Goal: Task Accomplishment & Management: Complete application form

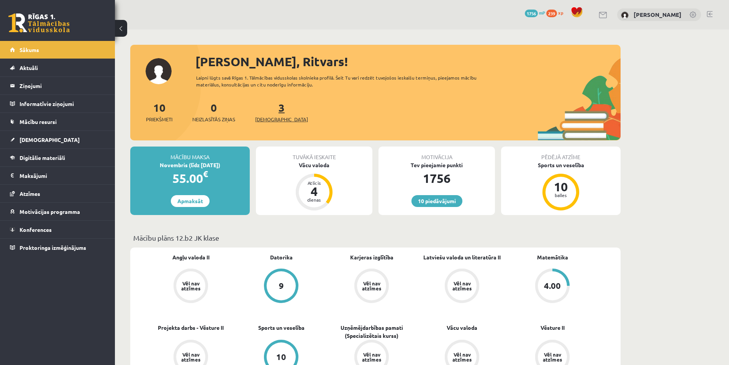
click at [271, 109] on link "3 Ieskaites" at bounding box center [281, 112] width 53 height 23
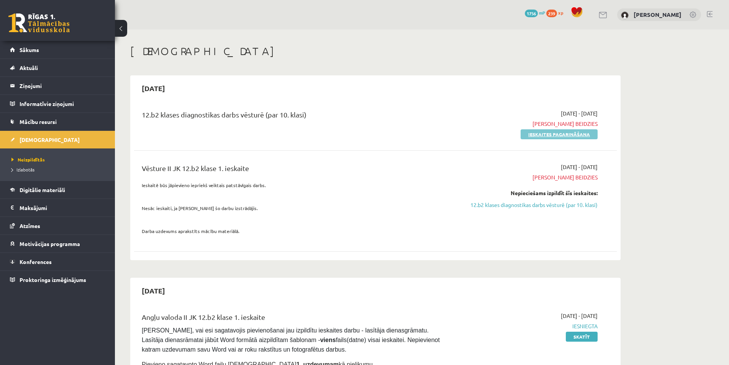
click at [539, 136] on link "Ieskaites pagarināšana" at bounding box center [558, 134] width 77 height 10
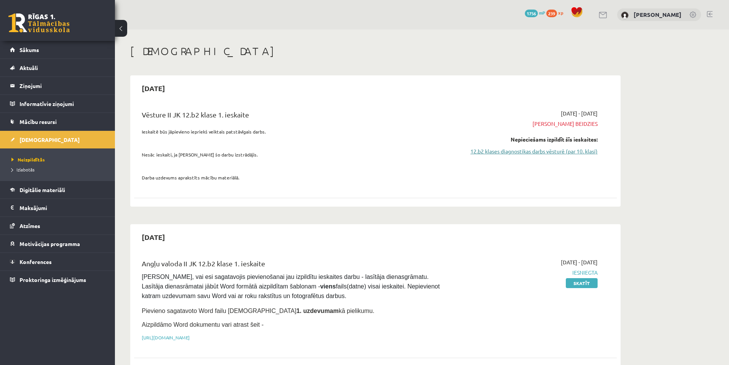
click at [530, 152] on link "12.b2 klases diagnostikas darbs vēsturē (par 10. klasi)" at bounding box center [525, 151] width 144 height 8
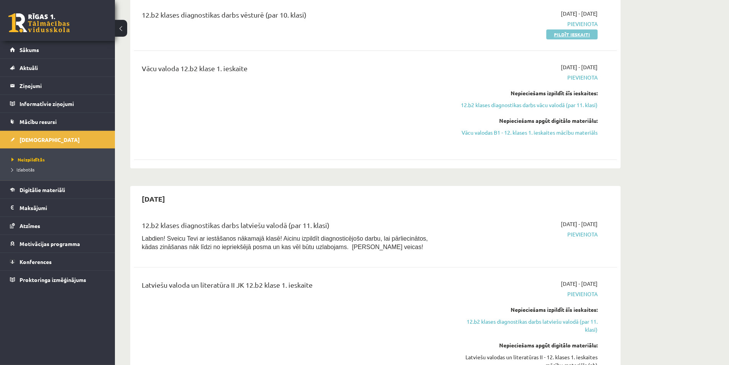
click at [568, 34] on link "Pildīt ieskaiti" at bounding box center [571, 34] width 51 height 10
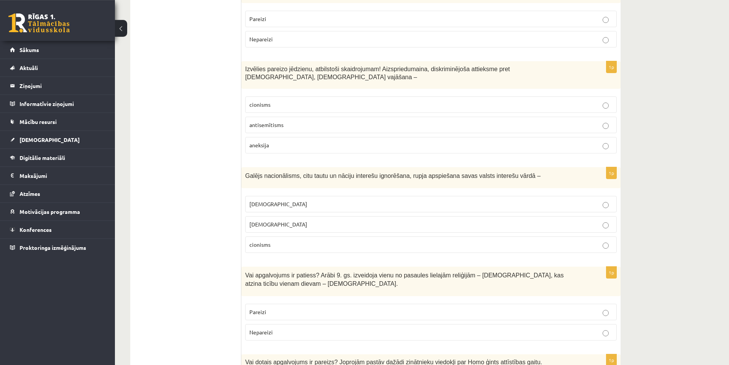
scroll to position [2505, 0]
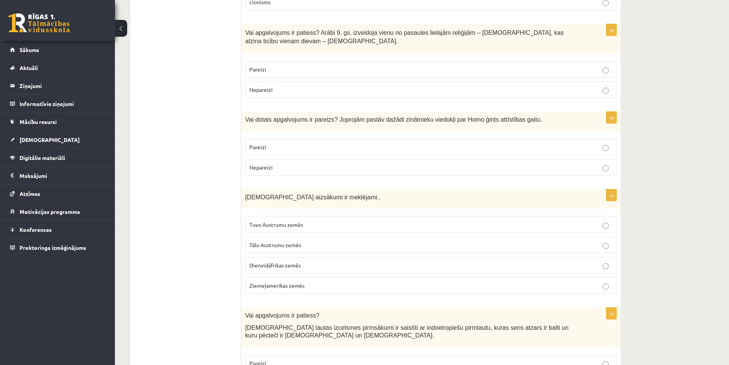
drag, startPoint x: 219, startPoint y: 282, endPoint x: 249, endPoint y: 100, distance: 184.7
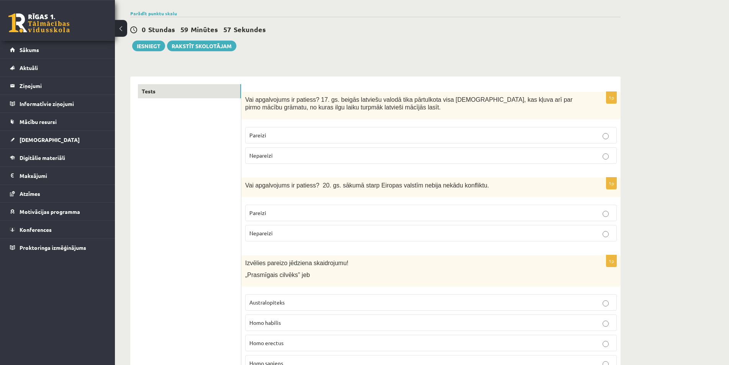
scroll to position [78, 0]
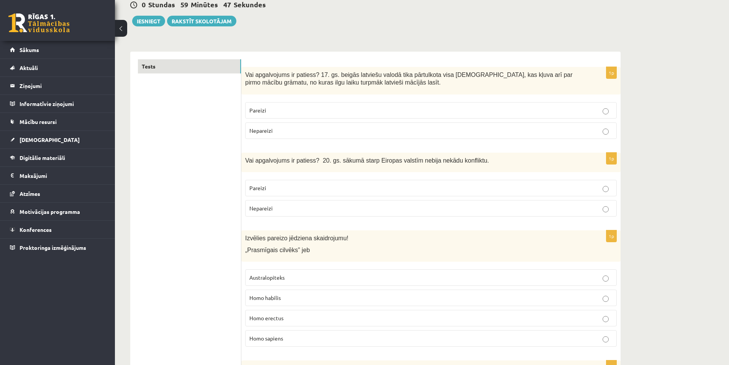
click at [286, 106] on label "Pareizi" at bounding box center [430, 110] width 371 height 16
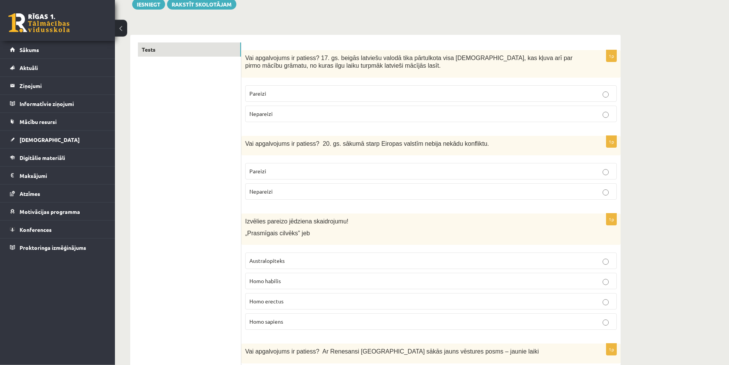
scroll to position [117, 0]
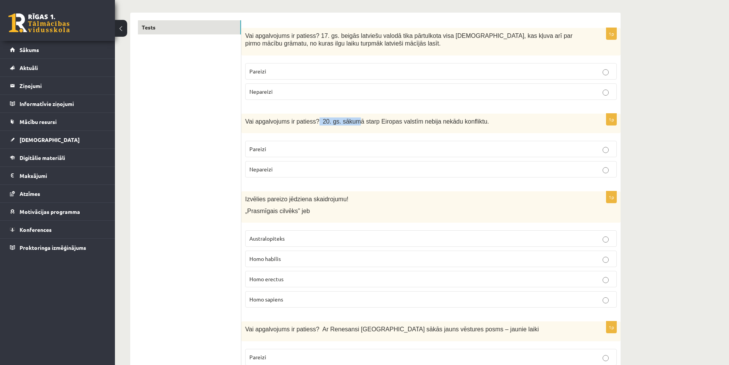
drag, startPoint x: 323, startPoint y: 118, endPoint x: 357, endPoint y: 117, distance: 34.1
click at [354, 117] on div "Vai apgalvojums ir patiess? 20. gs. sākumā starp Eiropas valstīm nebija nekādu …" at bounding box center [430, 124] width 379 height 20
drag, startPoint x: 342, startPoint y: 180, endPoint x: 336, endPoint y: 168, distance: 13.4
click at [342, 179] on fieldset "Pareizi Nepareizi" at bounding box center [430, 158] width 371 height 43
drag, startPoint x: 336, startPoint y: 168, endPoint x: 309, endPoint y: 159, distance: 27.7
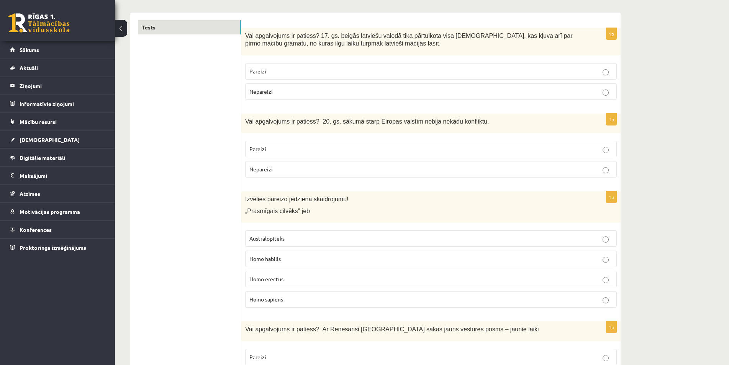
click at [336, 168] on p "Nepareizi" at bounding box center [430, 169] width 363 height 8
click at [308, 165] on label "Nepareizi" at bounding box center [430, 169] width 371 height 16
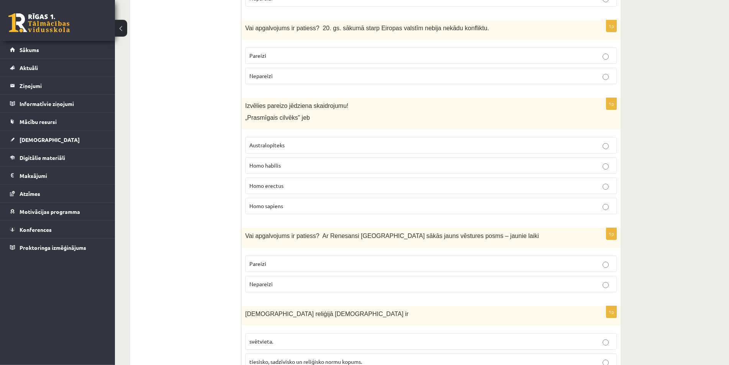
scroll to position [234, 0]
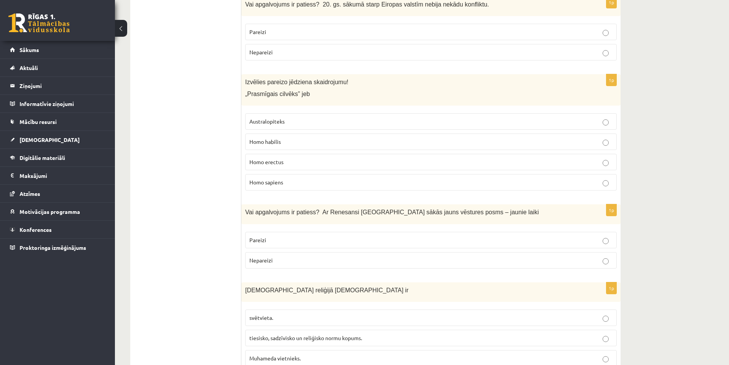
click at [303, 163] on p "Homo erectus" at bounding box center [430, 162] width 363 height 8
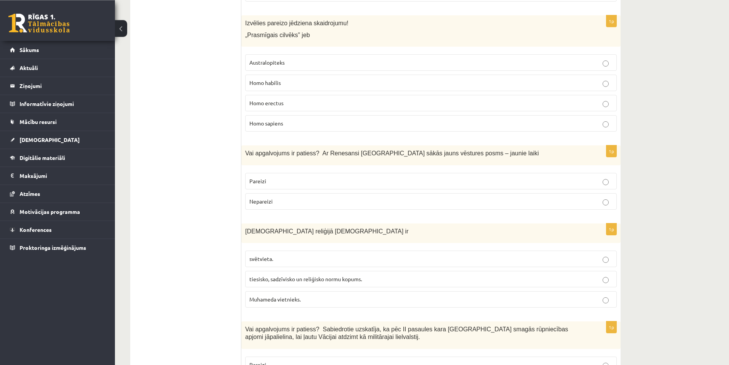
scroll to position [312, 0]
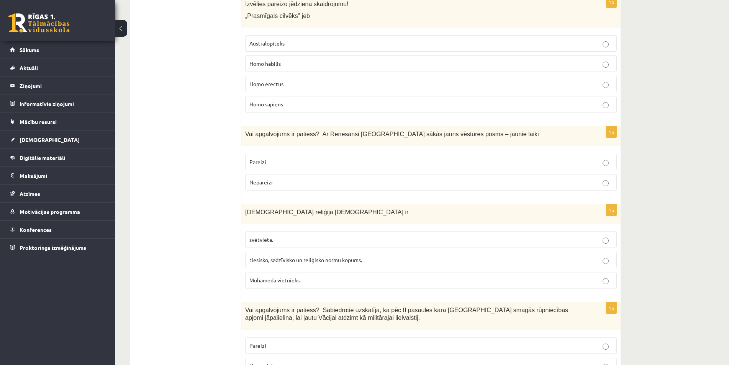
click at [420, 159] on p "Pareizi" at bounding box center [430, 162] width 363 height 8
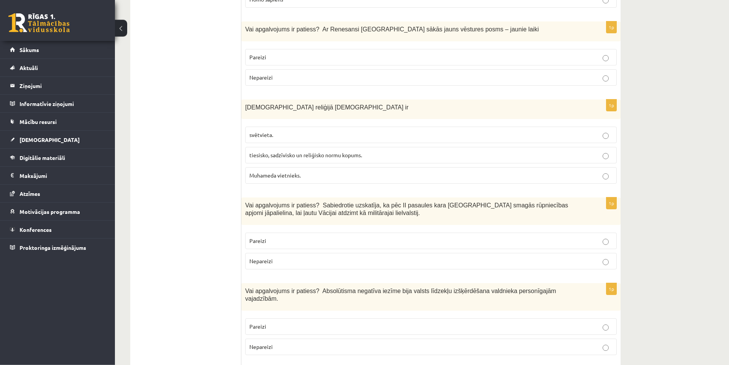
scroll to position [430, 0]
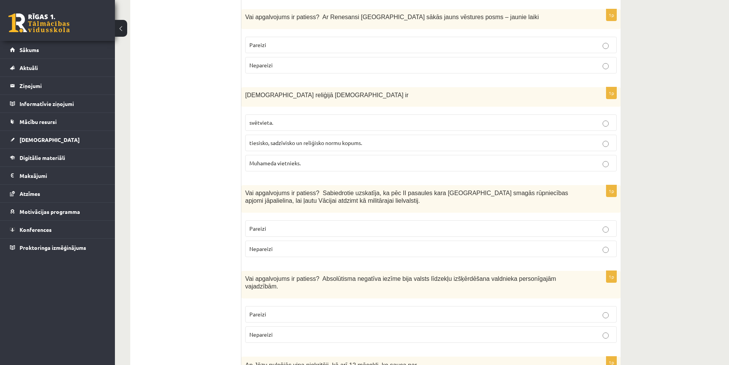
click at [289, 96] on span "Islāma reliģijā Šariata ir" at bounding box center [326, 95] width 163 height 7
click at [290, 97] on span "Islāma reliģijā Šariata ir" at bounding box center [326, 95] width 163 height 7
click at [289, 97] on span "Islāma reliģijā Šariata ir" at bounding box center [326, 95] width 163 height 7
click at [288, 97] on span "Islāma reliģijā Šariata ir" at bounding box center [326, 95] width 163 height 7
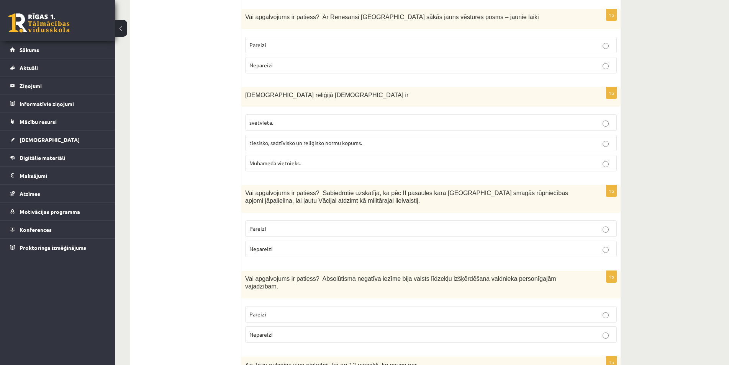
click at [290, 96] on span "Islāma reliģijā Šariata ir" at bounding box center [326, 95] width 163 height 7
copy span "Šariata"
click at [288, 141] on span "tiesisko, sadzīvisko un reliģisko normu kopums." at bounding box center [305, 142] width 113 height 7
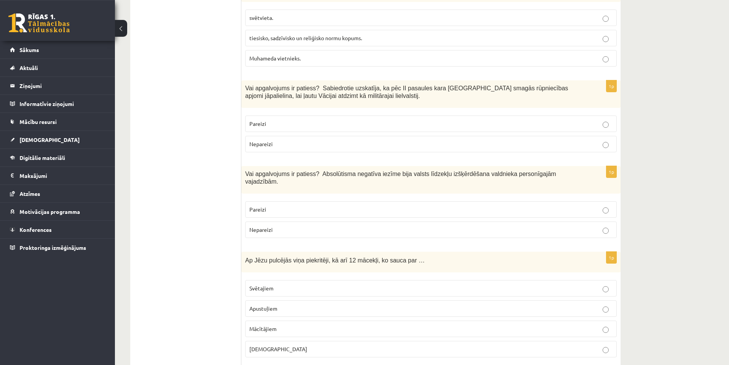
scroll to position [547, 0]
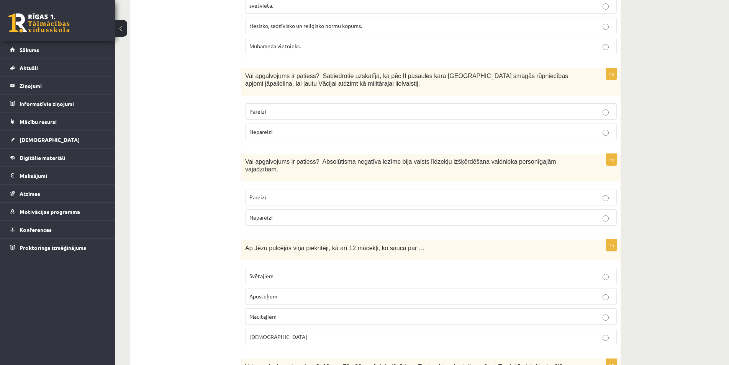
click at [276, 136] on p "Nepareizi" at bounding box center [430, 132] width 363 height 8
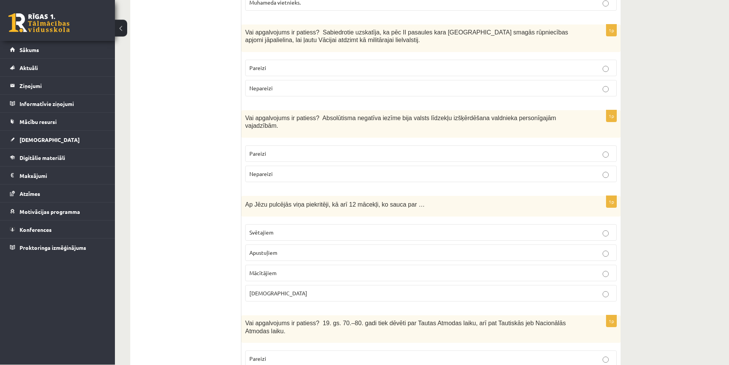
scroll to position [586, 0]
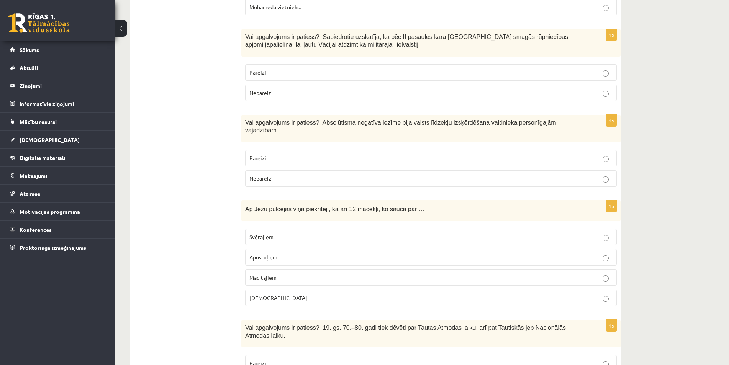
click at [380, 150] on label "Pareizi" at bounding box center [430, 158] width 371 height 16
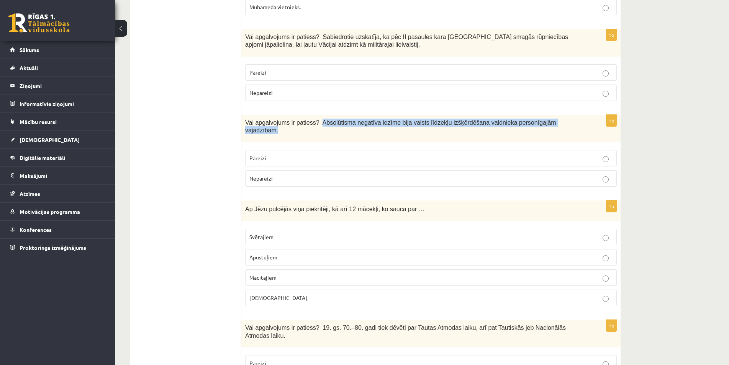
drag, startPoint x: 315, startPoint y: 126, endPoint x: 571, endPoint y: 123, distance: 255.4
click at [570, 123] on p "Vai apgalvojums ir patiess? Absolūtisma negatīva iezīme bija valsts līdzekļu iz…" at bounding box center [411, 127] width 333 height 16
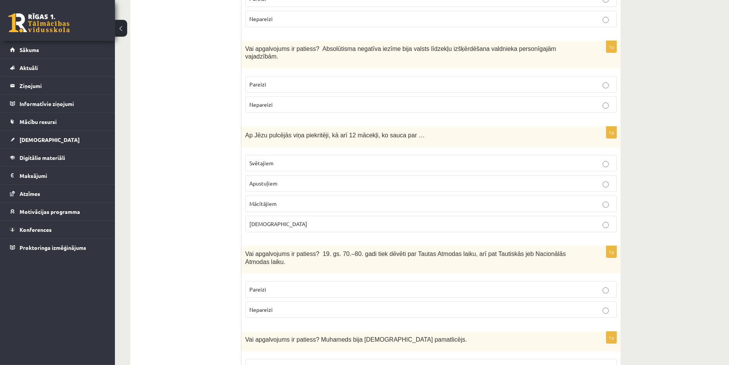
scroll to position [664, 0]
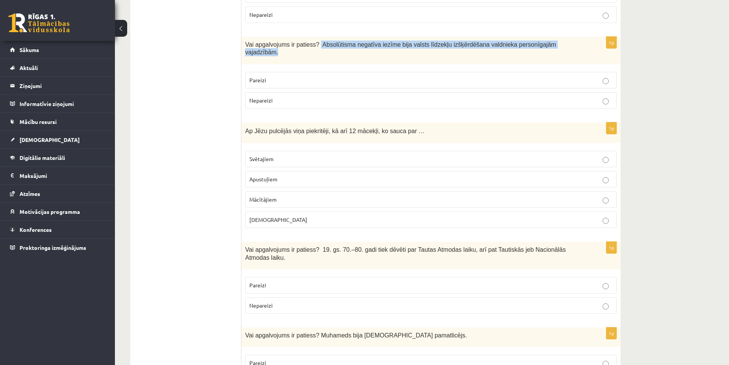
drag, startPoint x: 313, startPoint y: 46, endPoint x: 582, endPoint y: 44, distance: 268.8
click at [582, 44] on div "Vai apgalvojums ir patiess? Absolūtisma negatīva iezīme bija valsts līdzekļu iz…" at bounding box center [430, 51] width 379 height 28
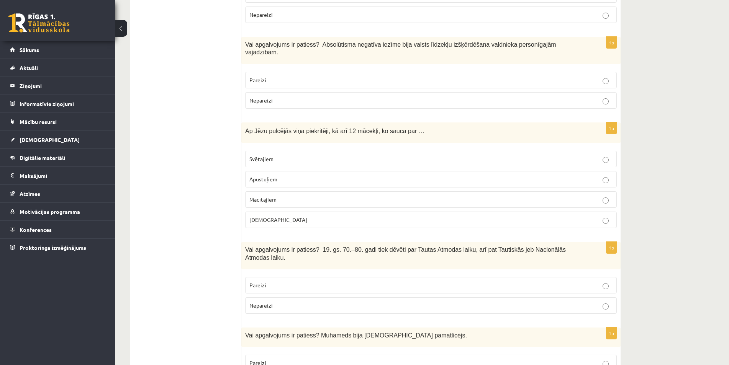
drag, startPoint x: 374, startPoint y: 45, endPoint x: 493, endPoint y: 53, distance: 119.7
click at [436, 46] on span "Vai apgalvojums ir patiess? Absolūtisma negatīva iezīme bija valsts līdzekļu iz…" at bounding box center [400, 48] width 311 height 15
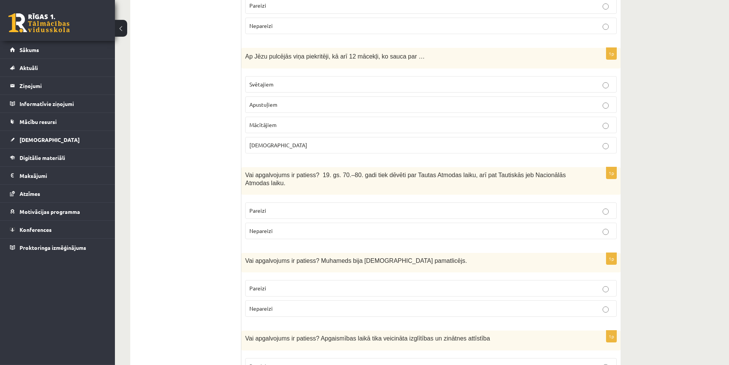
scroll to position [742, 0]
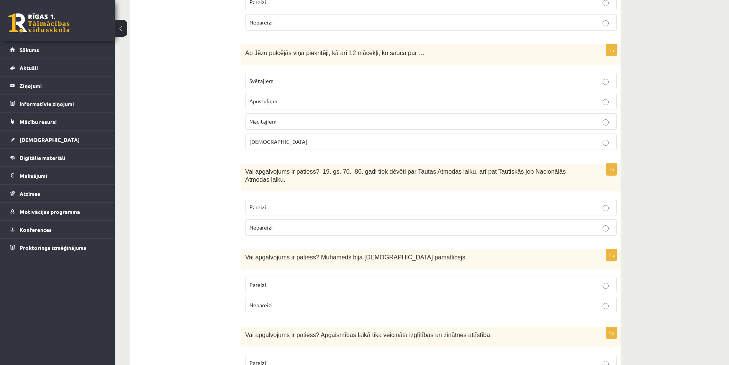
click at [296, 93] on label "Apustuļiem" at bounding box center [430, 101] width 371 height 16
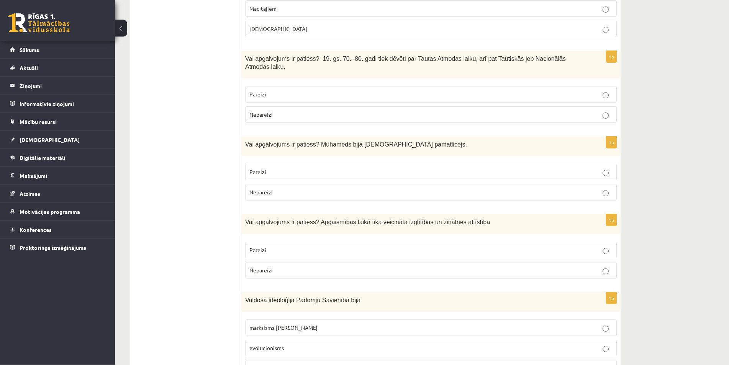
scroll to position [859, 0]
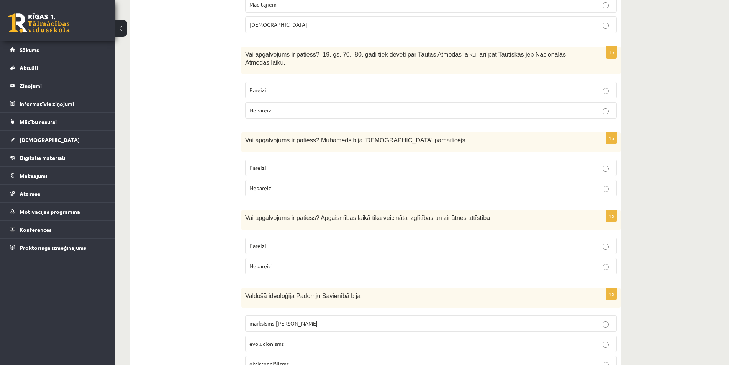
click at [522, 86] on p "Pareizi" at bounding box center [430, 90] width 363 height 8
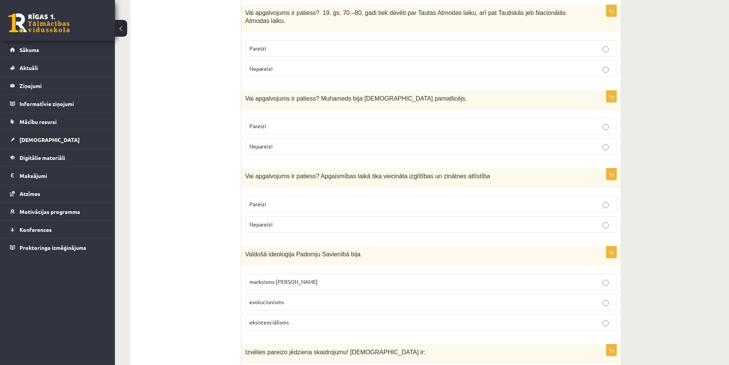
scroll to position [898, 0]
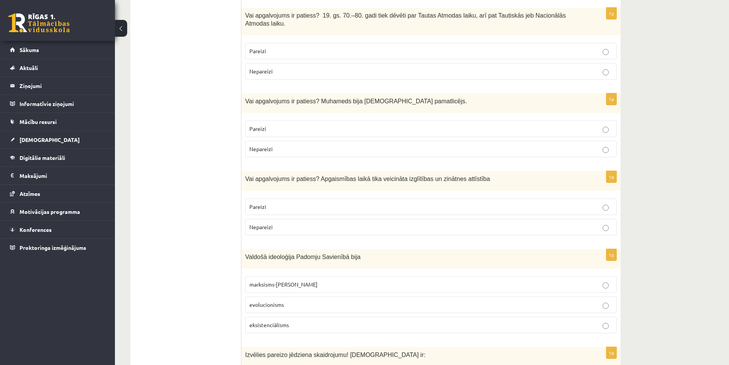
click at [317, 125] on p "Pareizi" at bounding box center [430, 129] width 363 height 8
drag, startPoint x: 316, startPoint y: 87, endPoint x: 399, endPoint y: 92, distance: 82.5
click at [398, 93] on div "Vai apgalvojums ir patiess? Muhameds bija islāma pamatlicējs." at bounding box center [430, 103] width 379 height 20
click at [402, 97] on p "Vai apgalvojums ir patiess? Muhameds bija islāma pamatlicējs." at bounding box center [411, 101] width 333 height 8
drag, startPoint x: 353, startPoint y: 88, endPoint x: 399, endPoint y: 89, distance: 45.6
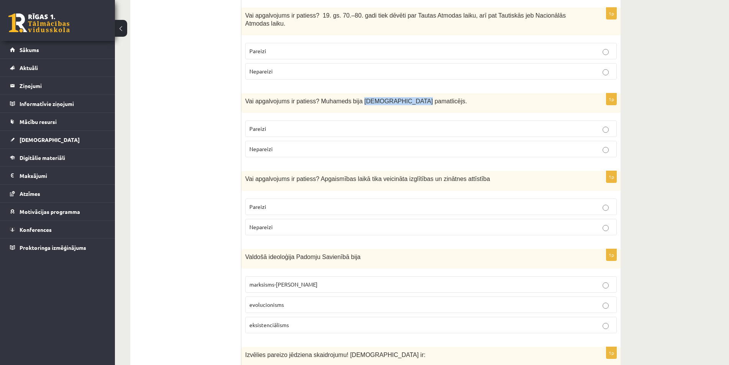
click at [398, 97] on p "Vai apgalvojums ir patiess? Muhameds bija islāma pamatlicējs." at bounding box center [411, 101] width 333 height 8
copy span "islāma pamatlicējs"
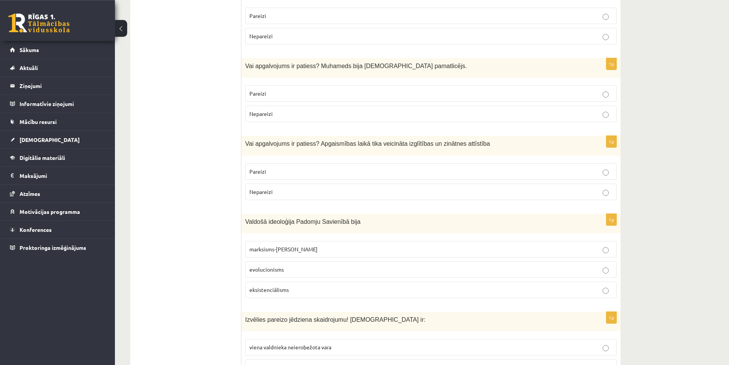
scroll to position [937, 0]
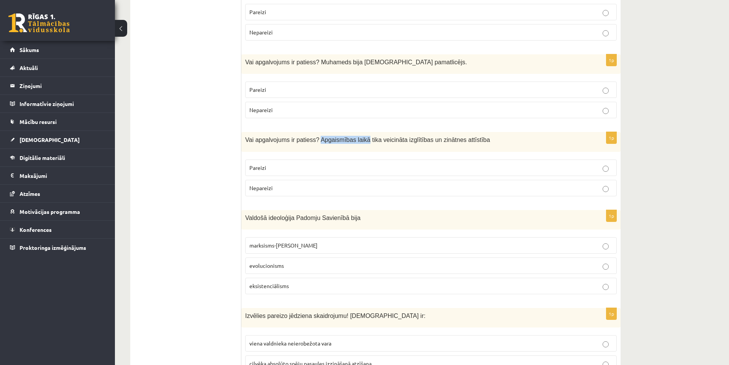
drag, startPoint x: 312, startPoint y: 124, endPoint x: 357, endPoint y: 129, distance: 44.6
click at [357, 132] on div "Vai apgalvojums ir patiess? Apgaismības laikā tika veicināta izglītības un zinā…" at bounding box center [430, 142] width 379 height 20
copy span "Apgaismības laikā"
click at [390, 164] on p "Pareizi" at bounding box center [430, 168] width 363 height 8
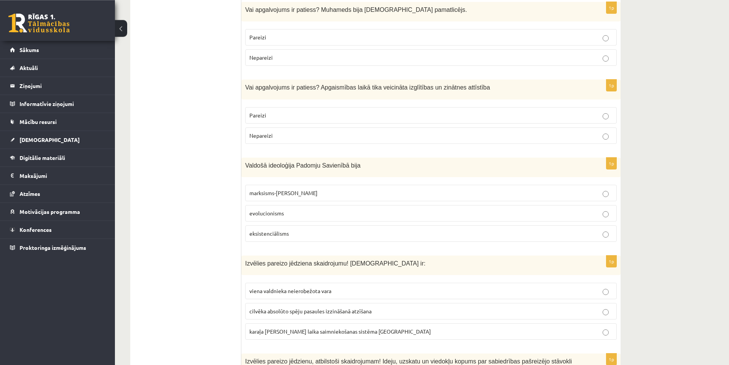
scroll to position [1016, 0]
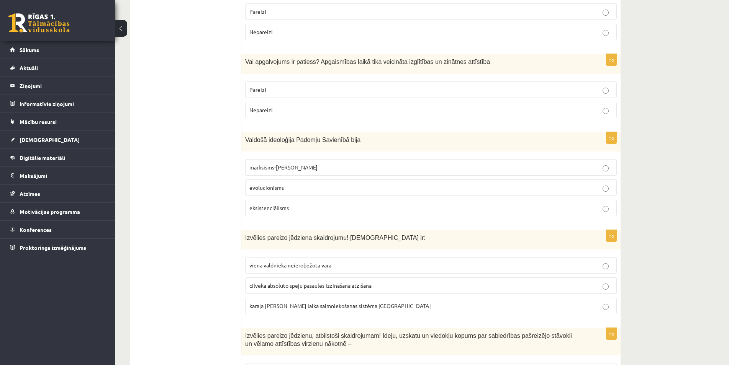
click at [305, 159] on label "marksisms-ļeņinisms" at bounding box center [430, 167] width 371 height 16
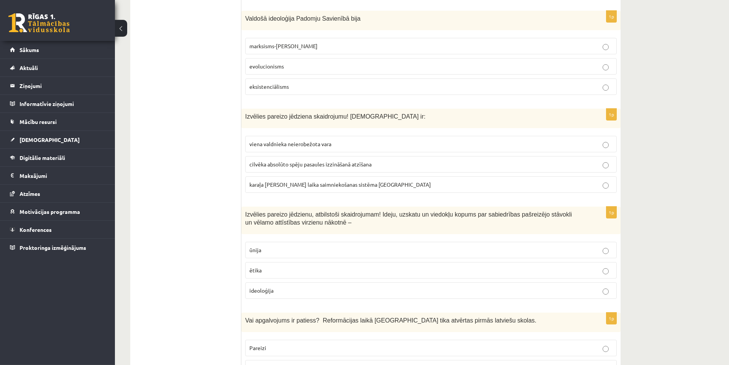
scroll to position [1133, 0]
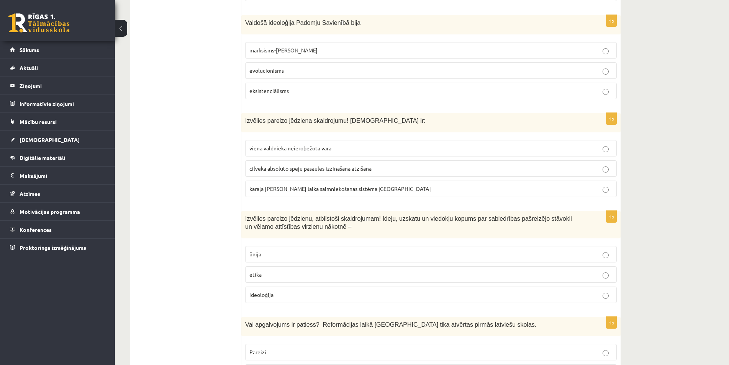
click at [355, 165] on span "cilvēka absolūto spēju pasaules izzināšanā atzīšana" at bounding box center [310, 168] width 122 height 7
drag, startPoint x: 382, startPoint y: 153, endPoint x: 250, endPoint y: 155, distance: 132.1
click at [250, 165] on p "cilvēka absolūto spēju pasaules izzināšanā atzīšana" at bounding box center [430, 169] width 363 height 8
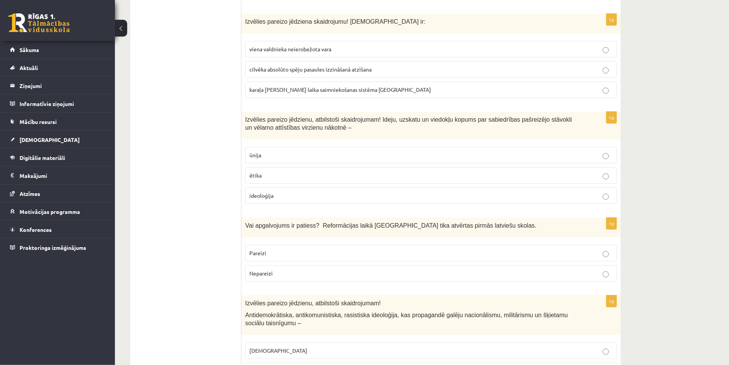
scroll to position [1211, 0]
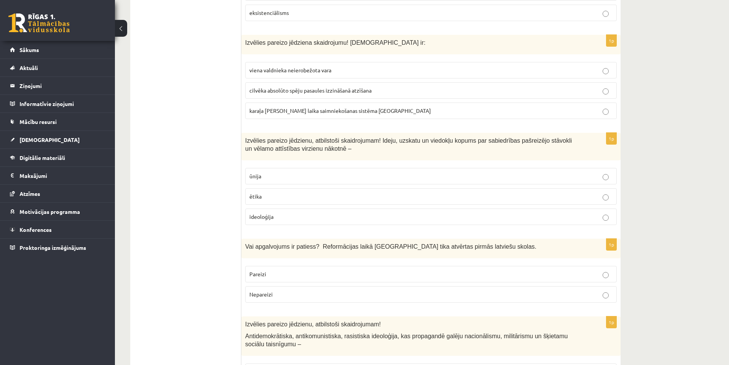
click at [299, 213] on p "ideoloģija" at bounding box center [430, 217] width 363 height 8
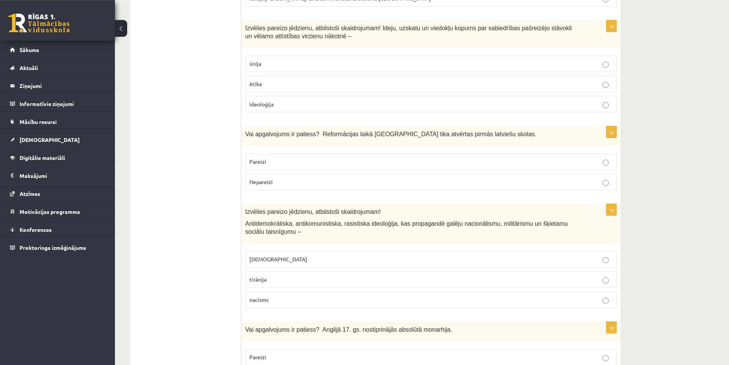
scroll to position [1328, 0]
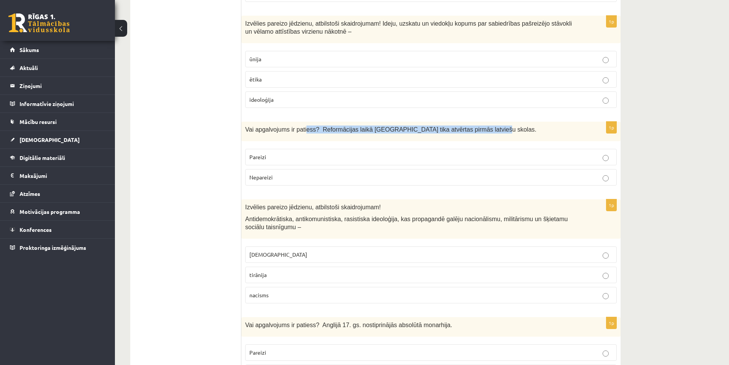
drag, startPoint x: 477, startPoint y: 115, endPoint x: 301, endPoint y: 118, distance: 176.2
click at [301, 122] on div "Vai apgalvojums ir patiess? Reformācijas laikā Livonijā tika atvērtas pirmās la…" at bounding box center [430, 132] width 379 height 20
click at [496, 122] on div "Vai apgalvojums ir patiess? Reformācijas laikā Livonijā tika atvērtas pirmās la…" at bounding box center [430, 132] width 379 height 20
drag, startPoint x: 413, startPoint y: 116, endPoint x: 467, endPoint y: 114, distance: 54.0
click at [467, 126] on span "Vai apgalvojums ir patiess? Reformācijas laikā Livonijā tika atvērtas pirmās la…" at bounding box center [390, 129] width 291 height 7
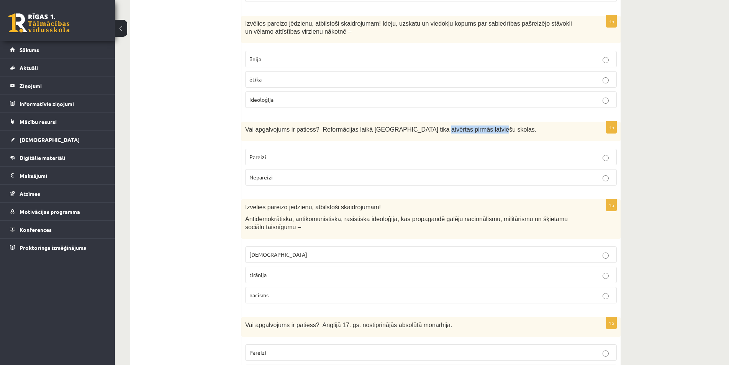
copy span "pirmās latviešu skolas"
click at [411, 126] on span "Vai apgalvojums ir patiess? Reformācijas laikā Livonijā tika atvērtas pirmās la…" at bounding box center [390, 129] width 291 height 7
click at [358, 153] on p "Pareizi" at bounding box center [430, 157] width 363 height 8
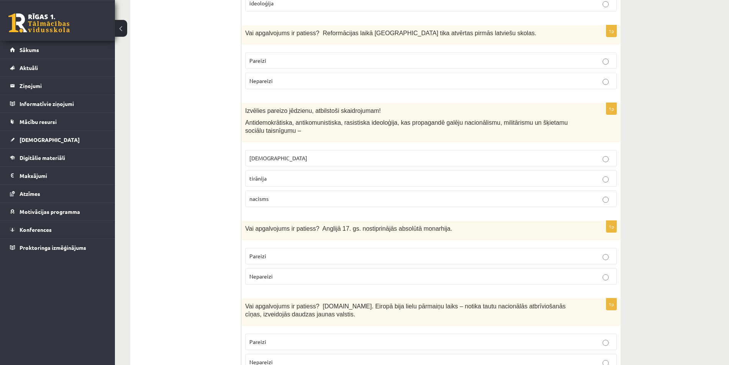
scroll to position [1445, 0]
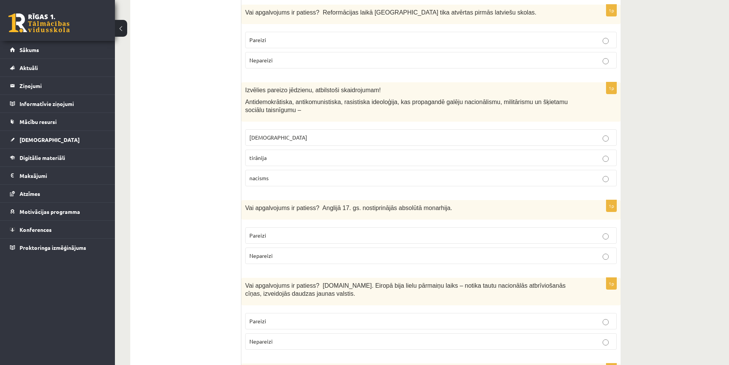
click at [416, 170] on label "nacisms" at bounding box center [430, 178] width 371 height 16
click at [327, 134] on p "fašisms" at bounding box center [430, 138] width 363 height 8
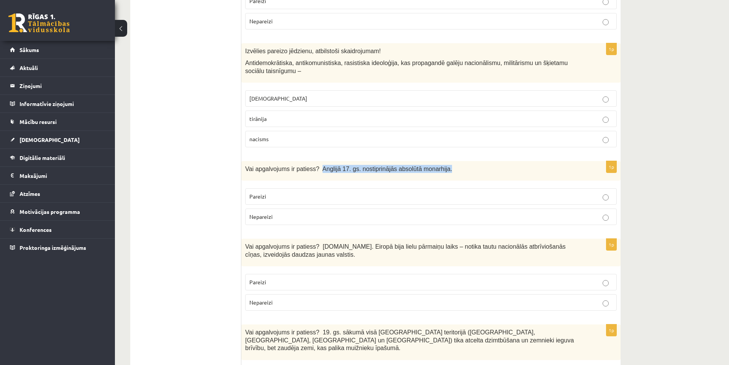
drag, startPoint x: 315, startPoint y: 154, endPoint x: 470, endPoint y: 155, distance: 154.7
click at [469, 165] on p "Vai apgalvojums ir patiess? Anglijā 17. gs. nostiprinājās absolūtā monarhija." at bounding box center [411, 169] width 333 height 8
click at [470, 165] on p "Vai apgalvojums ir patiess? Anglijā 17. gs. nostiprinājās absolūtā monarhija." at bounding box center [411, 169] width 333 height 8
click at [318, 188] on label "Pareizi" at bounding box center [430, 196] width 371 height 16
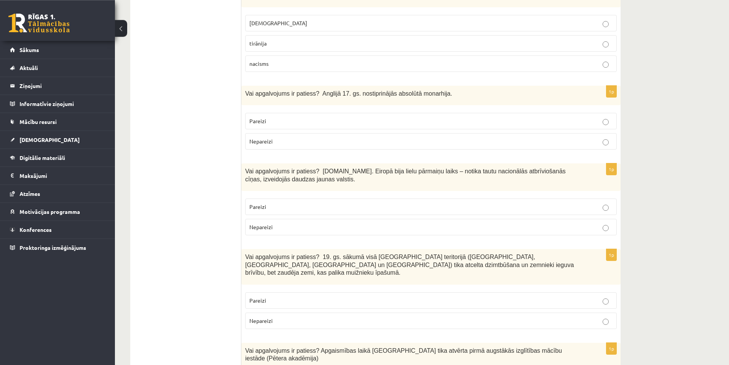
scroll to position [1562, 0]
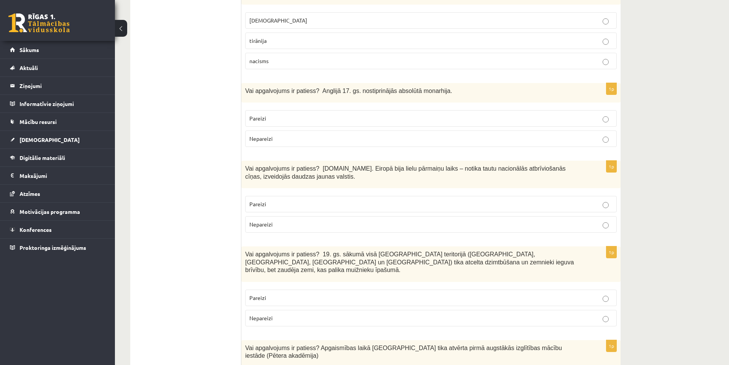
click at [463, 196] on label "Pareizi" at bounding box center [430, 204] width 371 height 16
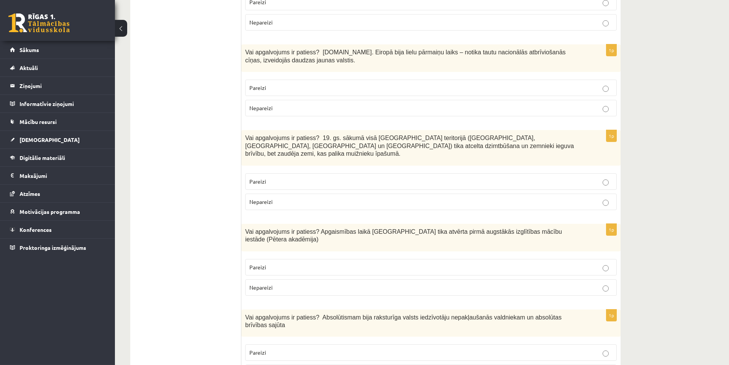
scroll to position [1680, 0]
click at [302, 177] on p "Pareizi" at bounding box center [430, 181] width 363 height 8
drag, startPoint x: 411, startPoint y: 130, endPoint x: 275, endPoint y: 125, distance: 135.3
click at [282, 133] on p "Vai apgalvojums ir patiess? 19. gs. sākumā visā Latvijas teritorijā (Kurzemē, Z…" at bounding box center [411, 145] width 333 height 24
click at [263, 134] on span "Vai apgalvojums ir patiess? 19. gs. sākumā visā Latvijas teritorijā (Kurzemē, Z…" at bounding box center [409, 145] width 329 height 22
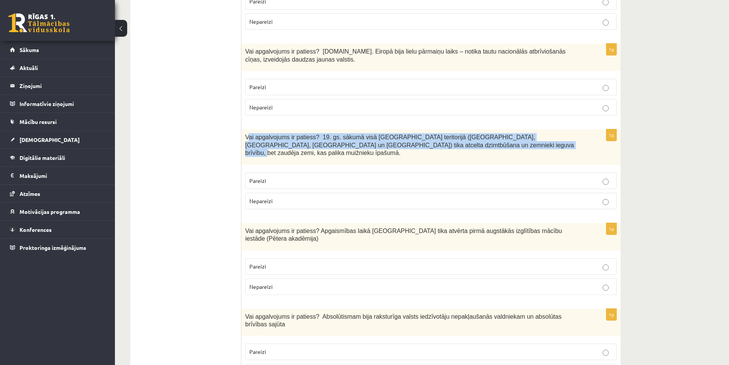
drag, startPoint x: 247, startPoint y: 121, endPoint x: 455, endPoint y: 132, distance: 208.6
click at [455, 133] on p "Vai apgalvojums ir patiess? 19. gs. sākumā visā Latvijas teritorijā (Kurzemē, Z…" at bounding box center [411, 145] width 333 height 24
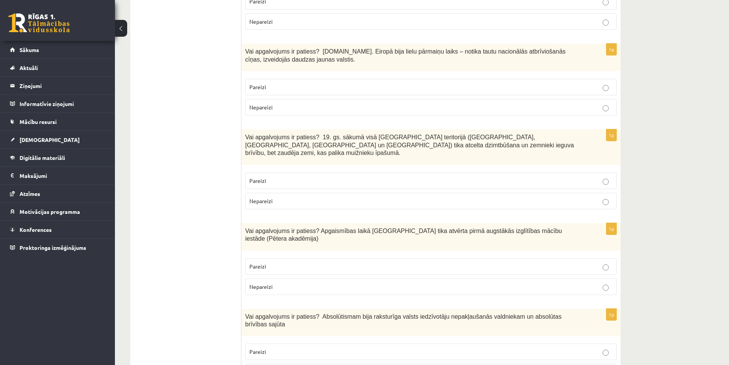
click at [455, 133] on p "Vai apgalvojums ir patiess? 19. gs. sākumā visā Latvijas teritorijā (Kurzemē, Z…" at bounding box center [411, 145] width 333 height 24
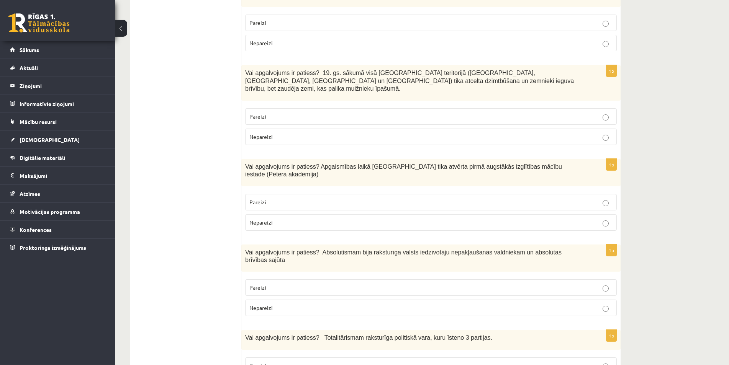
scroll to position [1758, 0]
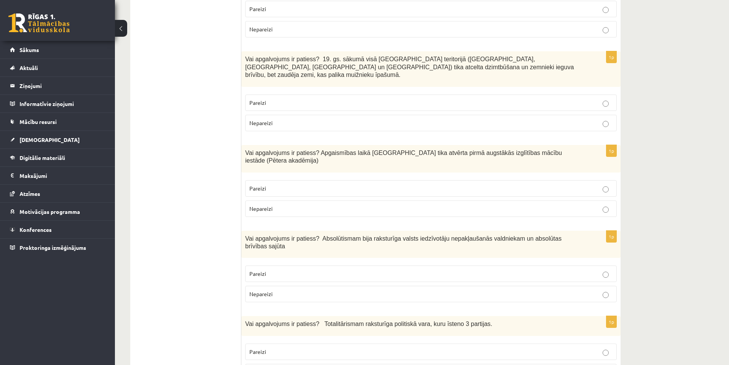
click at [448, 185] on p "Pareizi" at bounding box center [430, 189] width 363 height 8
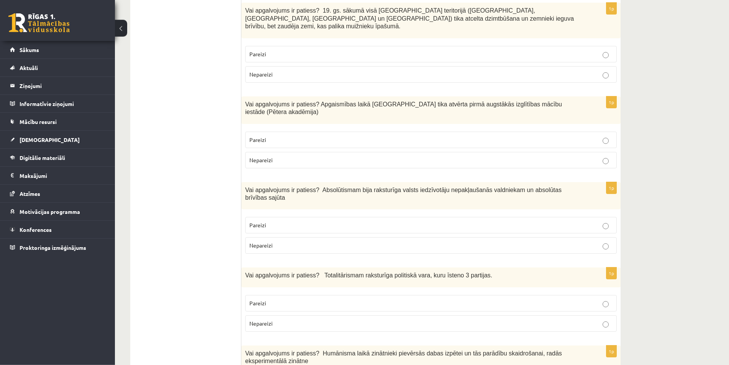
scroll to position [1875, 0]
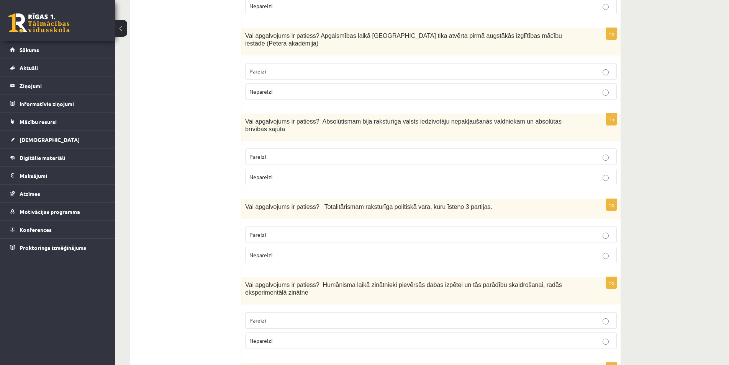
click at [405, 153] on p "Pareizi" at bounding box center [430, 157] width 363 height 8
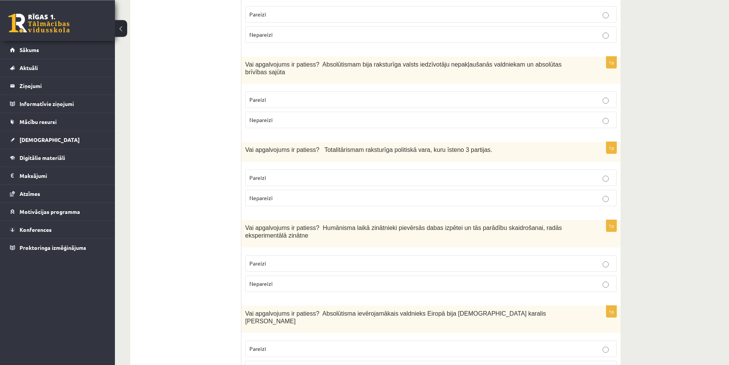
scroll to position [1953, 0]
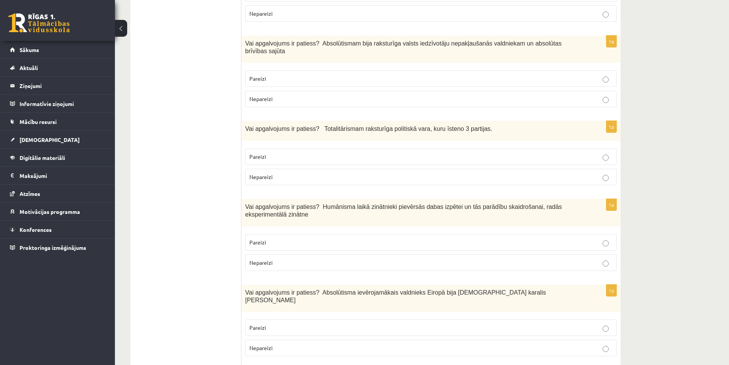
click at [266, 173] on span "Nepareizi" at bounding box center [260, 176] width 23 height 7
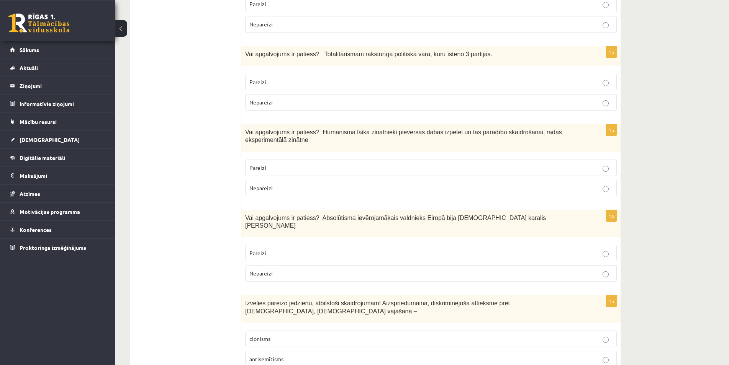
scroll to position [2031, 0]
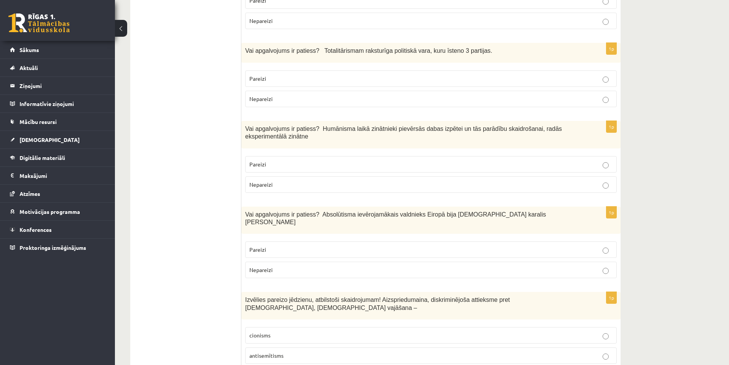
click at [353, 160] on p "Pareizi" at bounding box center [430, 164] width 363 height 8
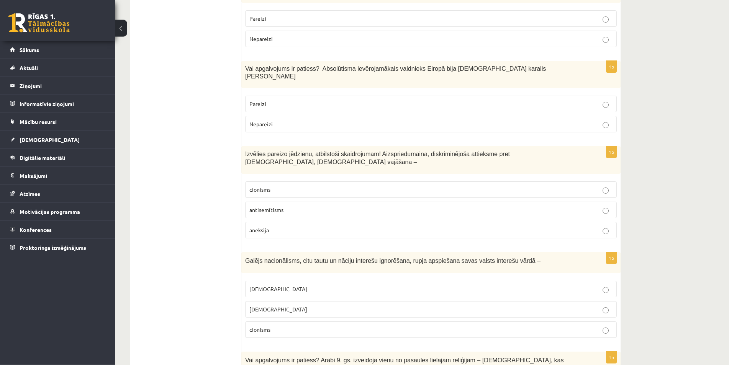
scroll to position [2187, 0]
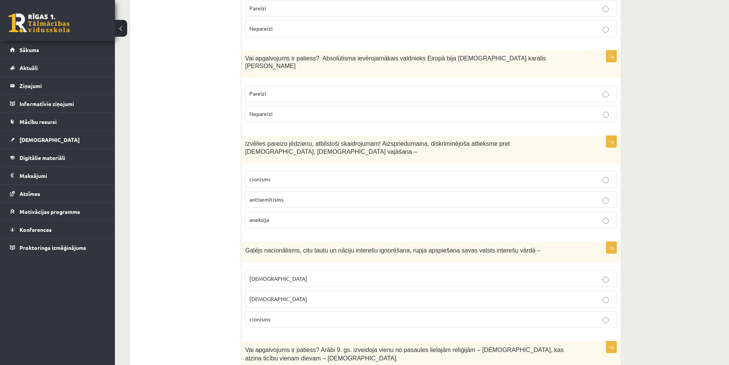
click at [318, 90] on p "Pareizi" at bounding box center [430, 94] width 363 height 8
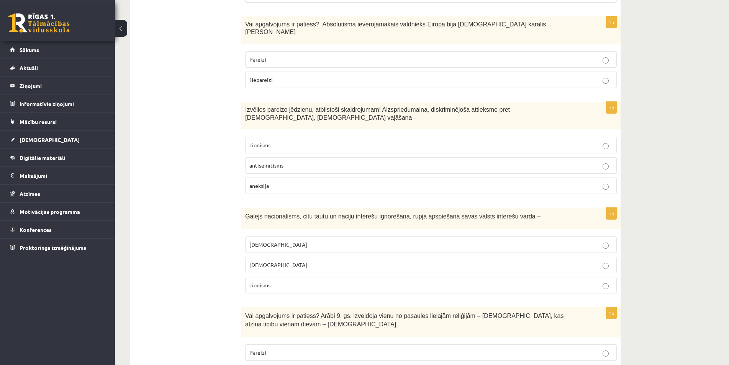
scroll to position [2227, 0]
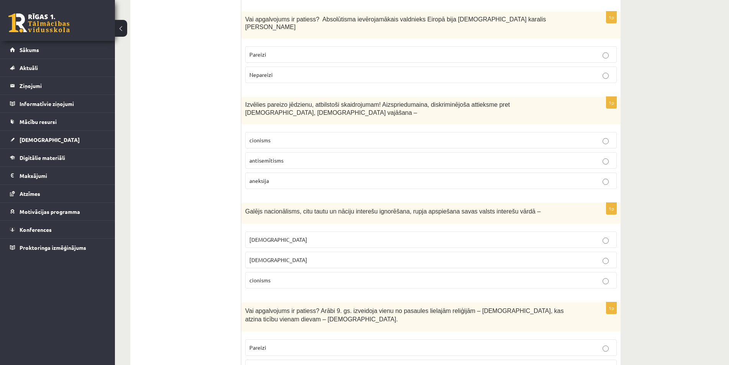
click at [308, 157] on p "antisemītisms" at bounding box center [430, 161] width 363 height 8
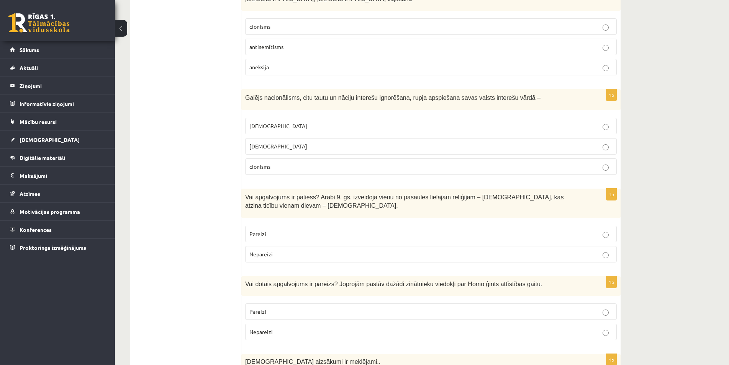
scroll to position [2344, 0]
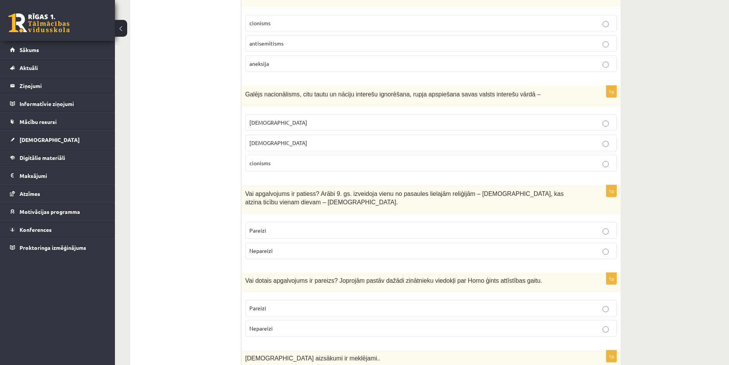
click at [337, 115] on label "šovinisms" at bounding box center [430, 123] width 371 height 16
drag, startPoint x: 257, startPoint y: 65, endPoint x: 247, endPoint y: 68, distance: 10.1
click at [247, 115] on label "šovinisms" at bounding box center [430, 123] width 371 height 16
copy span "šovinisms"
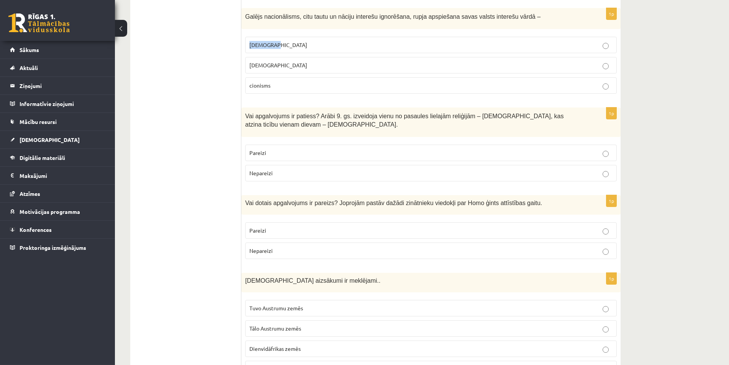
scroll to position [2422, 0]
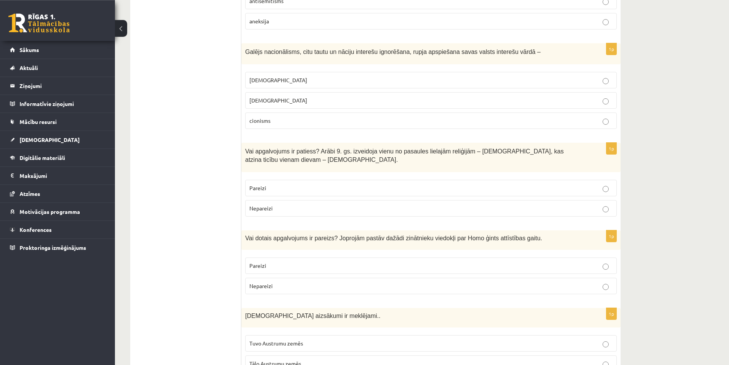
scroll to position [2383, 0]
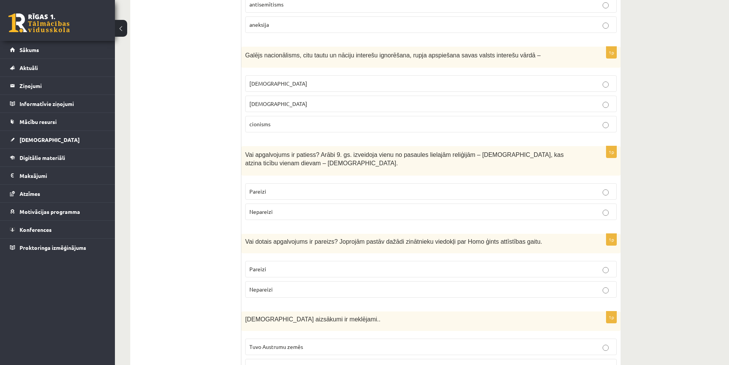
click at [294, 188] on p "Pareizi" at bounding box center [430, 192] width 363 height 8
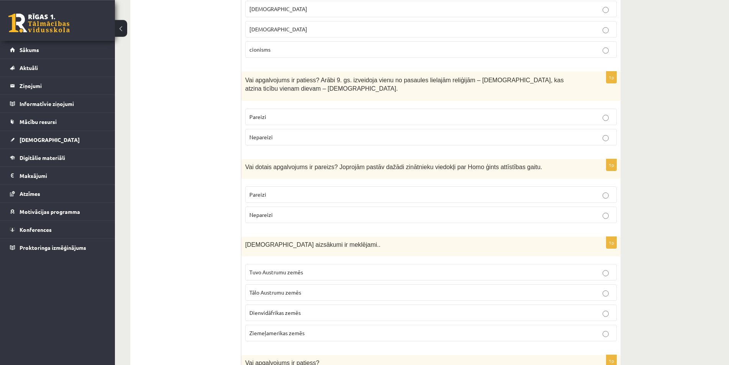
scroll to position [2461, 0]
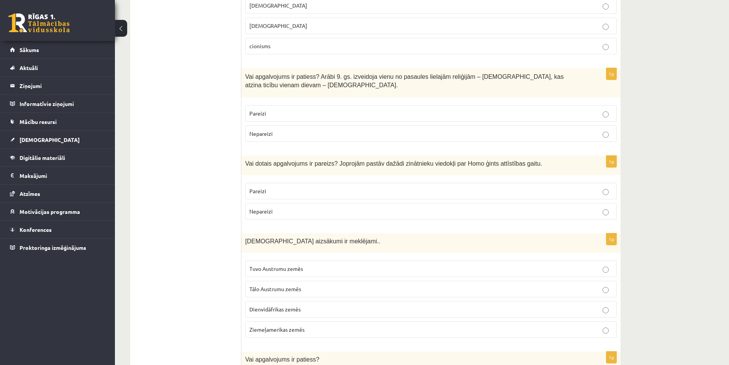
click at [448, 179] on fieldset "Pareizi Nepareizi" at bounding box center [430, 200] width 371 height 43
click at [446, 183] on label "Pareizi" at bounding box center [430, 191] width 371 height 16
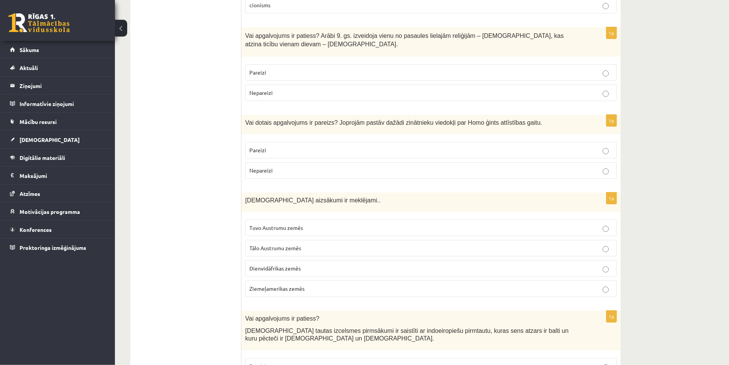
scroll to position [2505, 0]
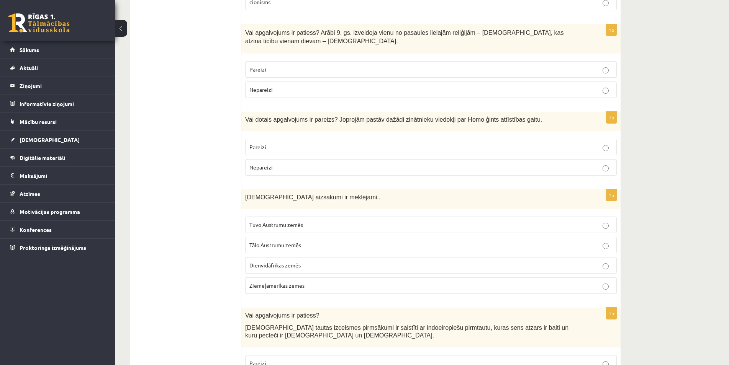
click at [373, 217] on label "Tuvo Austrumu zemēs" at bounding box center [430, 225] width 371 height 16
click at [321, 355] on label "Pareizi" at bounding box center [430, 363] width 371 height 16
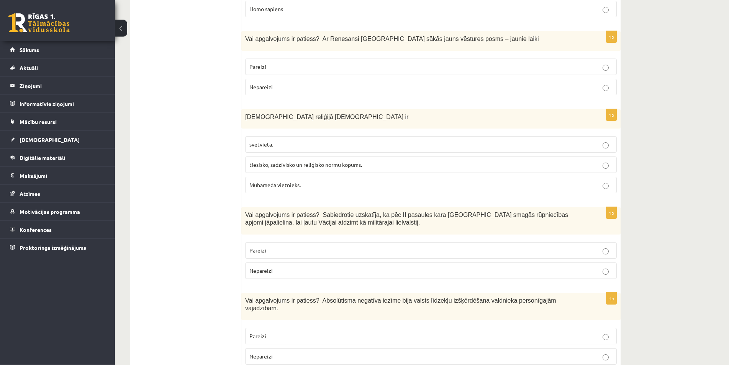
scroll to position [0, 0]
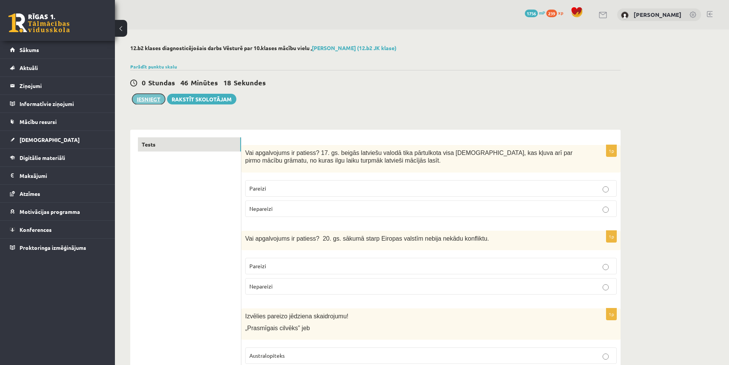
click at [147, 99] on button "Iesniegt" at bounding box center [148, 99] width 33 height 11
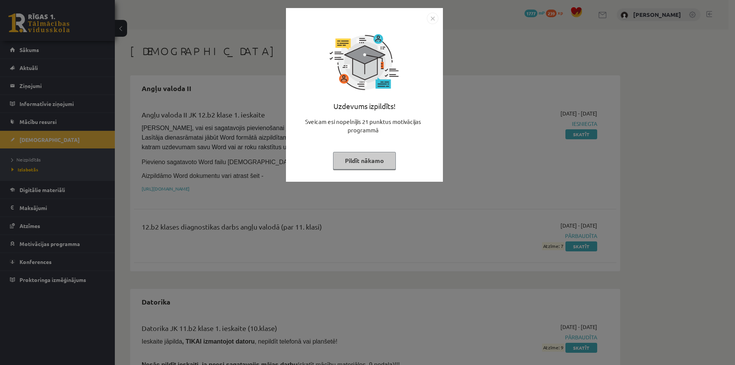
click at [386, 164] on button "Pildīt nākamo" at bounding box center [364, 161] width 63 height 18
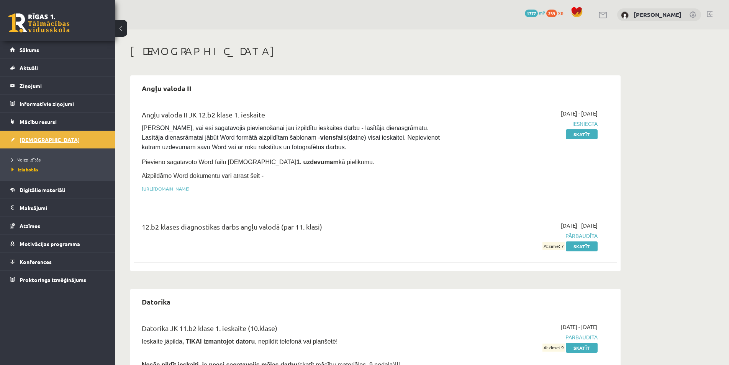
click at [39, 147] on link "[DEMOGRAPHIC_DATA]" at bounding box center [57, 140] width 95 height 18
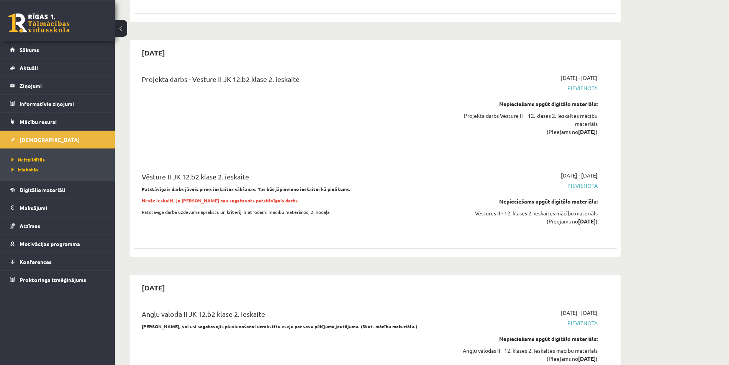
scroll to position [1406, 0]
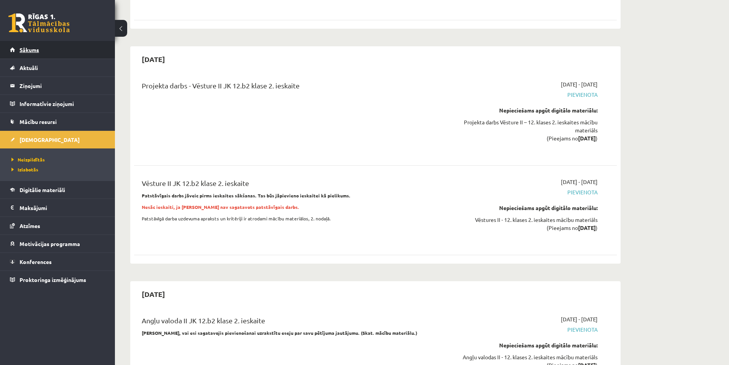
click at [47, 56] on link "Sākums" at bounding box center [57, 50] width 95 height 18
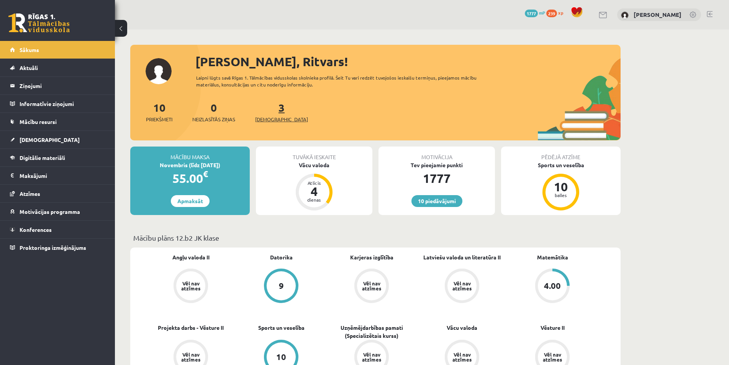
click at [270, 108] on link "3 Ieskaites" at bounding box center [281, 112] width 53 height 23
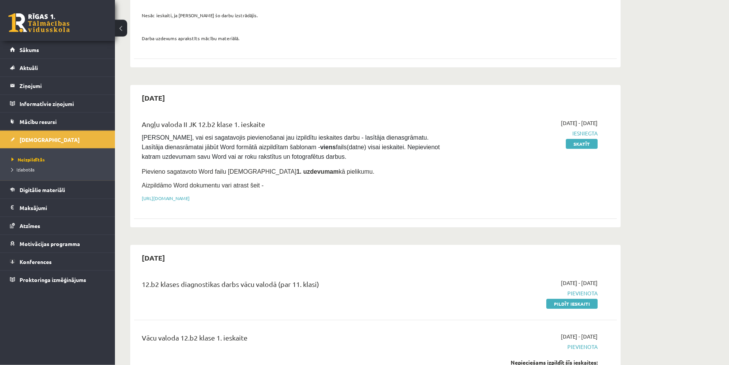
scroll to position [156, 0]
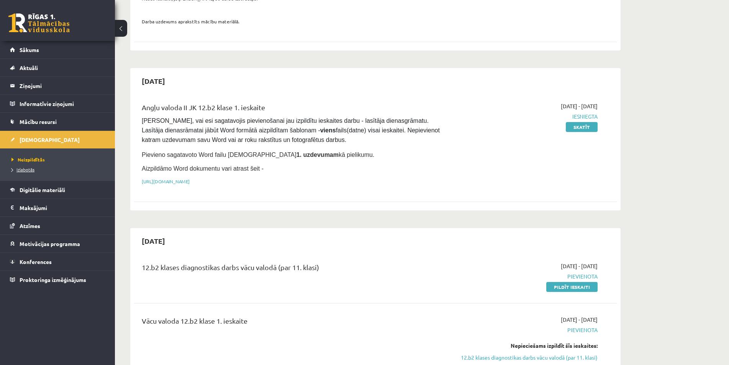
click at [28, 169] on span "Izlabotās" at bounding box center [22, 170] width 23 height 6
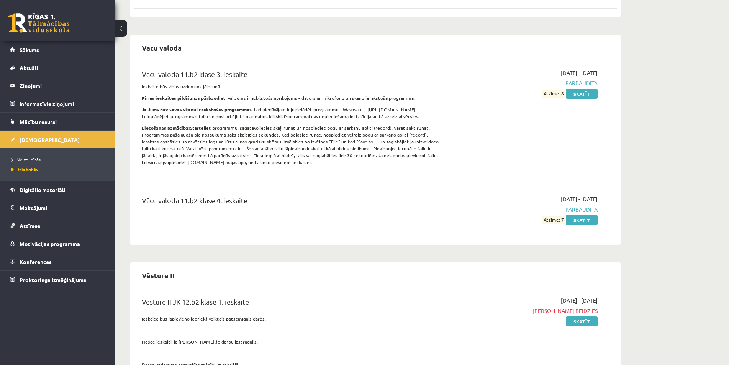
scroll to position [1674, 0]
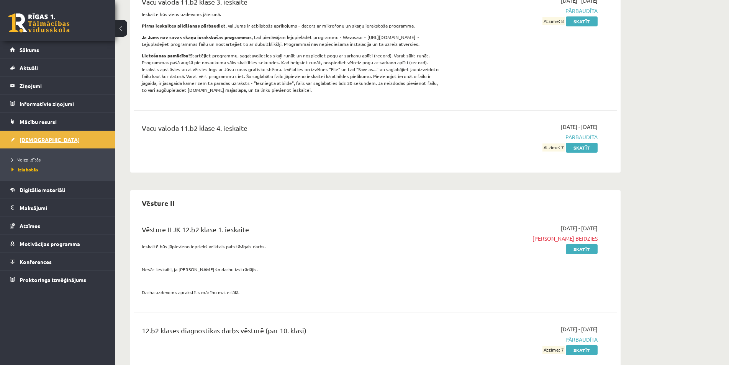
click at [55, 141] on link "[DEMOGRAPHIC_DATA]" at bounding box center [57, 140] width 95 height 18
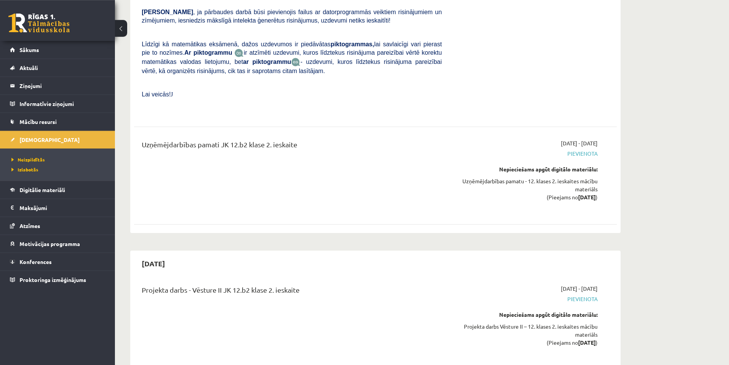
scroll to position [1322, 0]
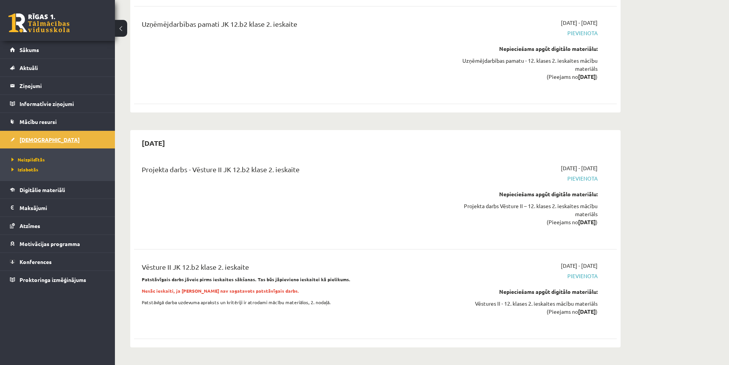
click at [48, 139] on link "[DEMOGRAPHIC_DATA]" at bounding box center [57, 140] width 95 height 18
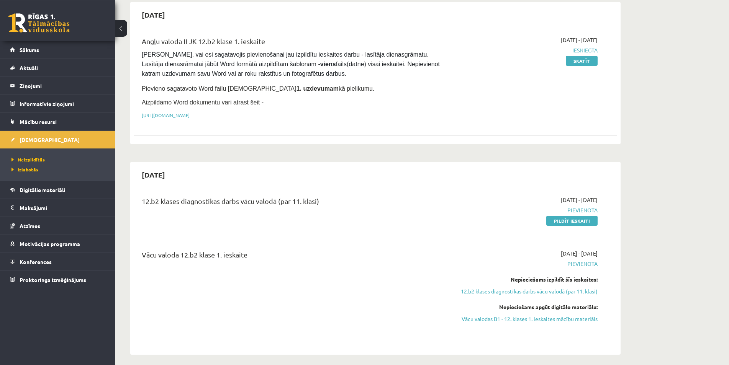
scroll to position [0, 0]
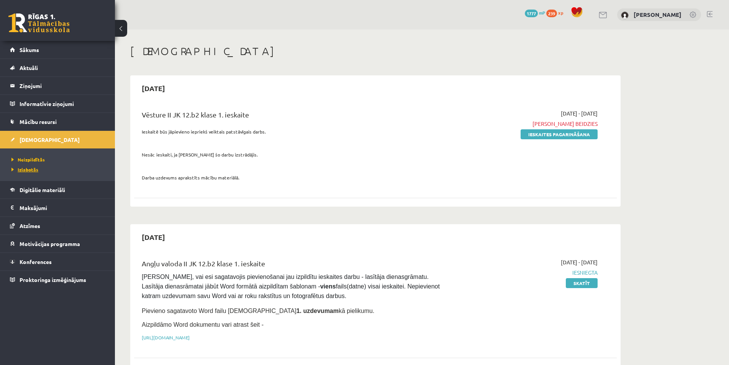
click at [18, 169] on span "Izlabotās" at bounding box center [24, 170] width 27 height 6
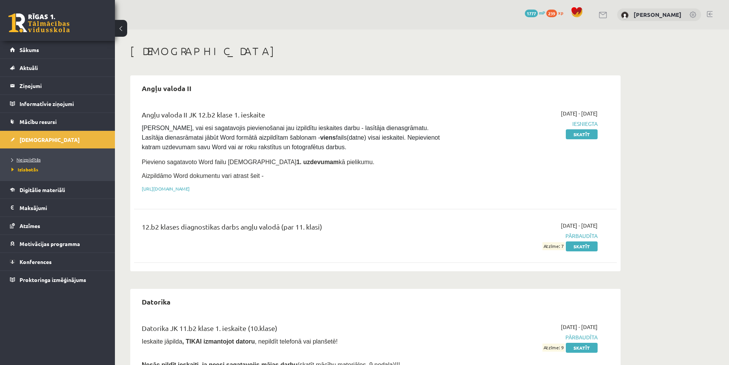
click at [31, 161] on span "Neizpildītās" at bounding box center [25, 160] width 29 height 6
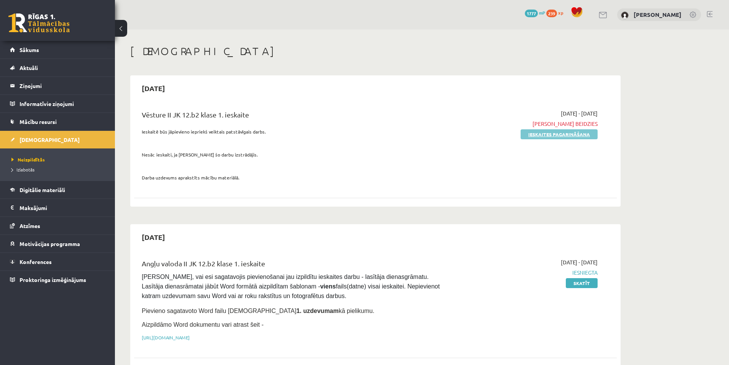
click at [551, 136] on link "Ieskaites pagarināšana" at bounding box center [558, 134] width 77 height 10
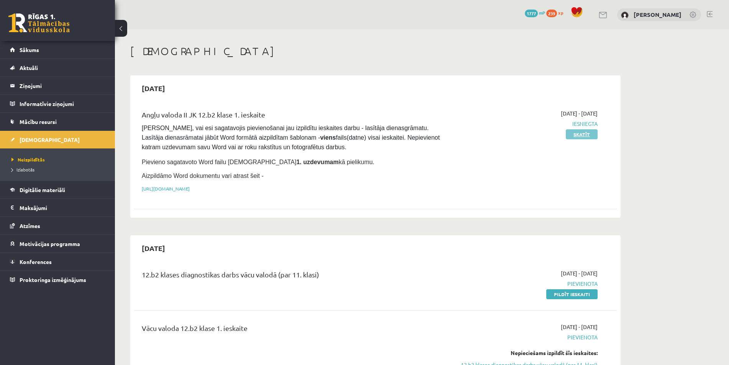
click at [581, 132] on link "Skatīt" at bounding box center [582, 134] width 32 height 10
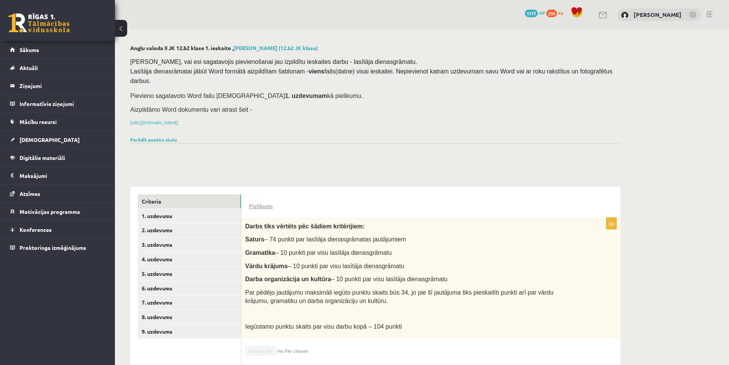
click at [123, 30] on button at bounding box center [121, 28] width 12 height 17
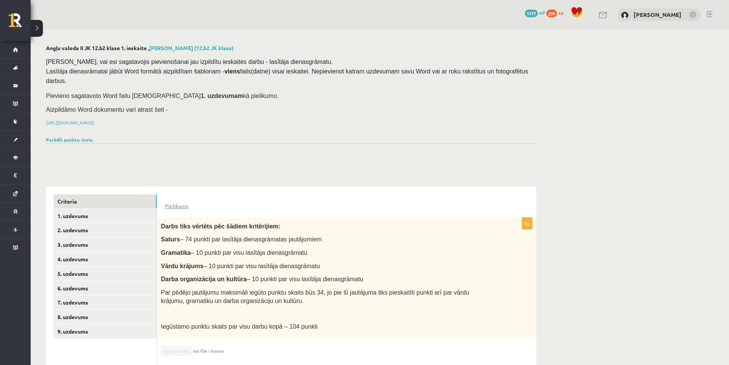
click at [43, 31] on div "0 Dāvanas 1777 mP 239 xp Ritvars Lauva Angļu valoda II JK 12.b2 klase 1. ieskai…" at bounding box center [380, 235] width 698 height 471
click at [42, 31] on button at bounding box center [37, 28] width 12 height 17
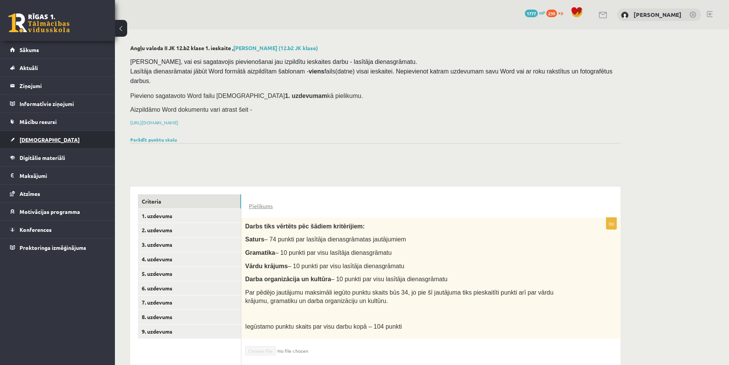
click at [51, 137] on link "[DEMOGRAPHIC_DATA]" at bounding box center [57, 140] width 95 height 18
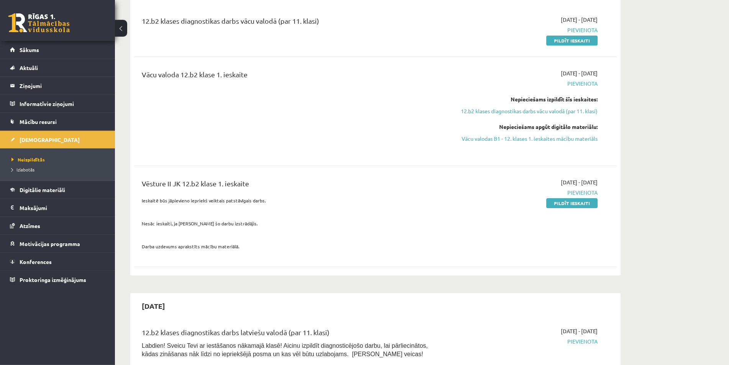
scroll to position [273, 0]
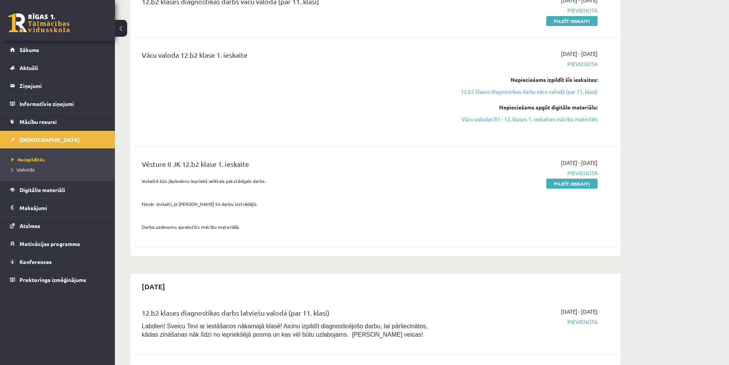
click at [592, 177] on div "2025-10-12 - 2025-10-15 Pievienota Pildīt ieskaiti" at bounding box center [525, 197] width 156 height 76
click at [591, 180] on link "Pildīt ieskaiti" at bounding box center [571, 184] width 51 height 10
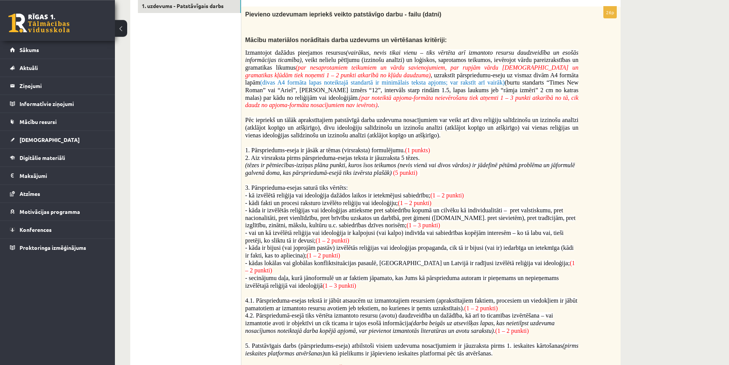
scroll to position [205, 0]
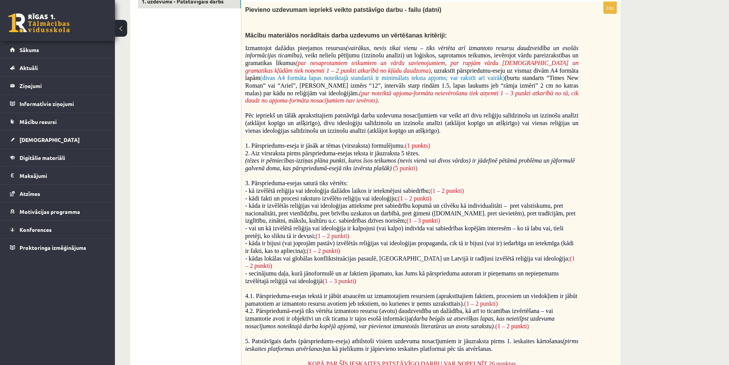
drag, startPoint x: 607, startPoint y: 5, endPoint x: 622, endPoint y: 11, distance: 16.4
click at [614, 8] on p "26p" at bounding box center [609, 8] width 13 height 12
click at [465, 178] on p at bounding box center [411, 176] width 333 height 8
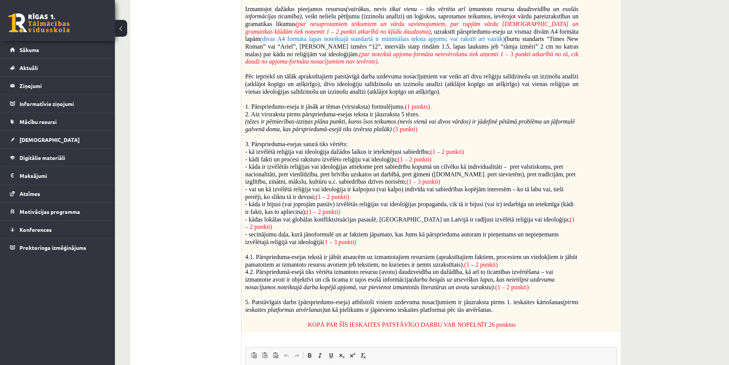
scroll to position [127, 0]
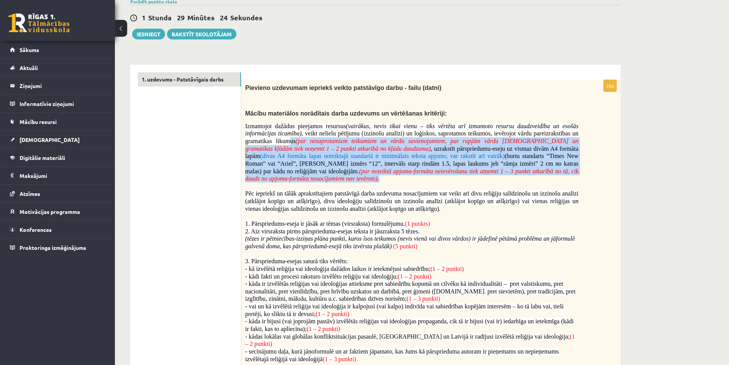
drag, startPoint x: 287, startPoint y: 138, endPoint x: 407, endPoint y: 176, distance: 125.7
click at [407, 176] on p "Izmantojot dažādus pieejamos resursus (vairākus, nevis tikai vienu – tiks vērtē…" at bounding box center [411, 153] width 333 height 60
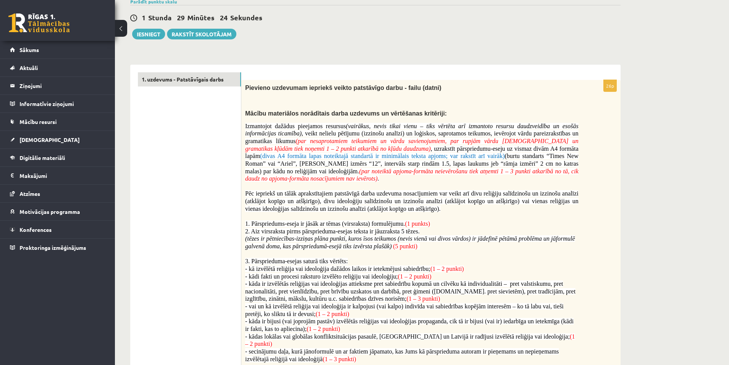
click at [407, 176] on p "Izmantojot dažādus pieejamos resursus (vairākus, nevis tikai vienu – tiks vērtē…" at bounding box center [411, 153] width 333 height 60
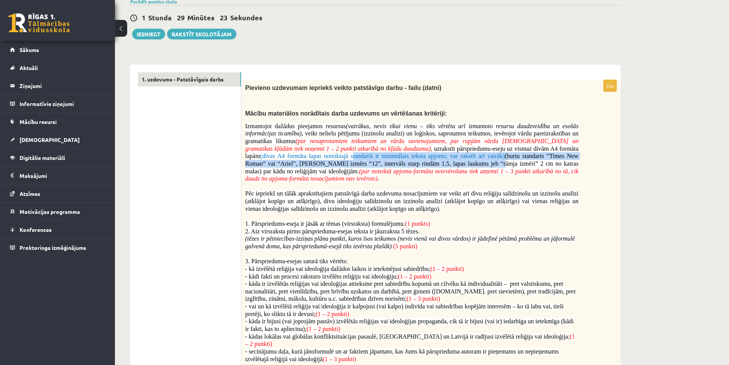
drag, startPoint x: 382, startPoint y: 163, endPoint x: 481, endPoint y: 168, distance: 98.6
click at [456, 167] on span "Izmantojot dažādus pieejamos resursus (vairākus, nevis tikai vienu – tiks vērtē…" at bounding box center [411, 153] width 333 height 59
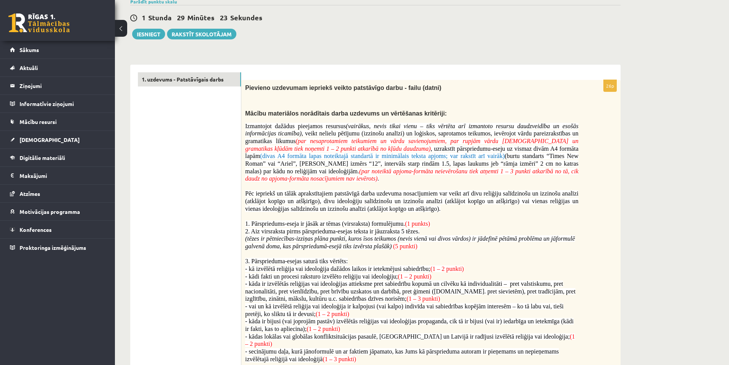
click at [473, 180] on p "Izmantojot dažādus pieejamos resursus (vairākus, nevis tikai vienu – tiks vērtē…" at bounding box center [411, 153] width 333 height 60
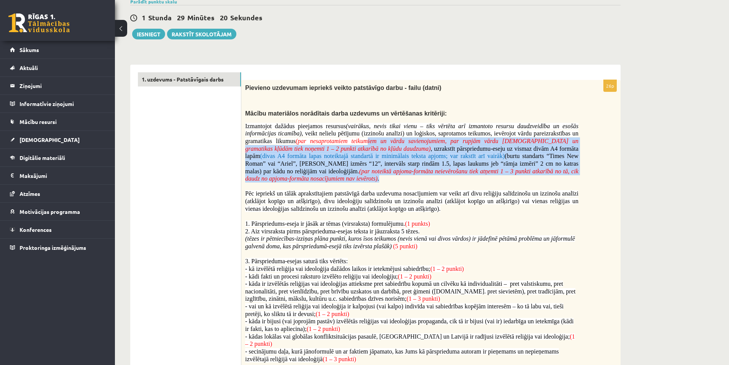
drag, startPoint x: 459, startPoint y: 181, endPoint x: 313, endPoint y: 119, distance: 158.9
click at [352, 137] on p "Izmantojot dažādus pieejamos resursus (vairākus, nevis tikai vienu – tiks vērtē…" at bounding box center [411, 153] width 333 height 60
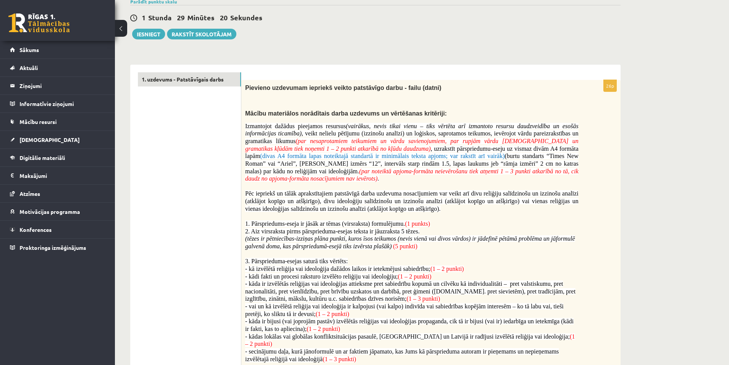
click at [437, 179] on p "Izmantojot dažādus pieejamos resursus (vairākus, nevis tikai vienu – tiks vērtē…" at bounding box center [411, 153] width 333 height 60
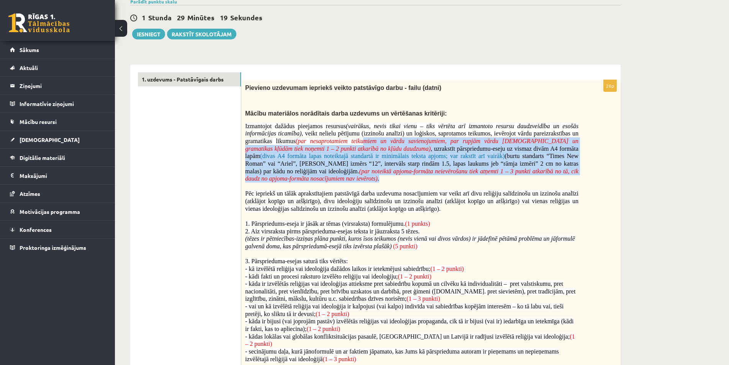
drag, startPoint x: 443, startPoint y: 179, endPoint x: 316, endPoint y: 124, distance: 137.9
click at [332, 130] on p "Izmantojot dažādus pieejamos resursus (vairākus, nevis tikai vienu – tiks vērtē…" at bounding box center [411, 153] width 333 height 60
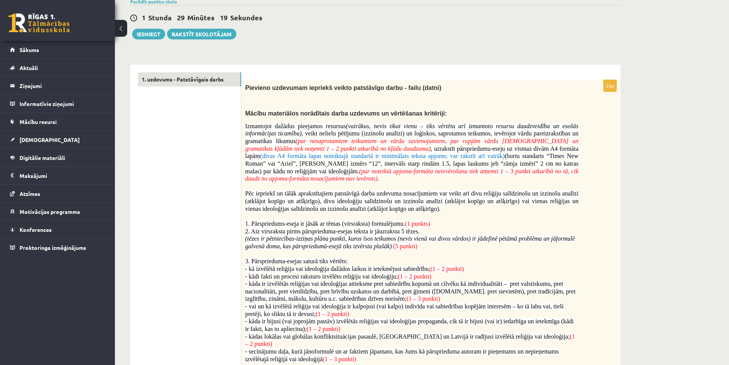
click at [429, 185] on p at bounding box center [411, 187] width 333 height 8
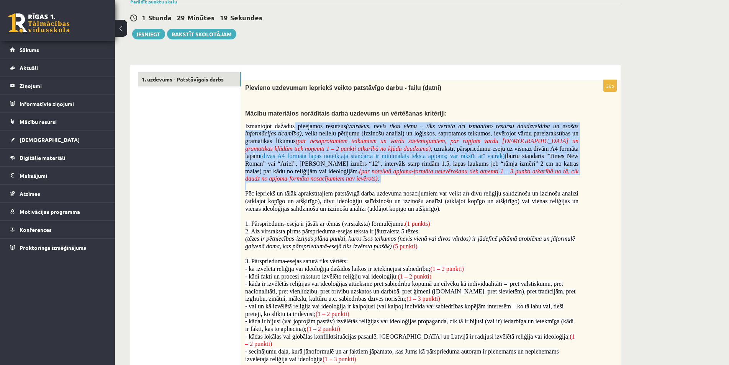
drag, startPoint x: 417, startPoint y: 178, endPoint x: 286, endPoint y: 130, distance: 139.1
click at [288, 124] on div "Pievieno uzdevumam iepriekš veikto patstāvīgo darbu - failu (datni) Mācību mate…" at bounding box center [430, 265] width 379 height 370
click at [352, 172] on span "(par noteiktā apjoma-formāta neievērošanu tiek atņemti 1 – 3 punkti atkarībā no…" at bounding box center [411, 175] width 333 height 14
drag, startPoint x: 299, startPoint y: 136, endPoint x: 314, endPoint y: 159, distance: 27.5
click at [260, 118] on div "Pievieno uzdevumam iepriekš veikto patstāvīgo darbu - failu (datni) Mācību mate…" at bounding box center [430, 265] width 379 height 370
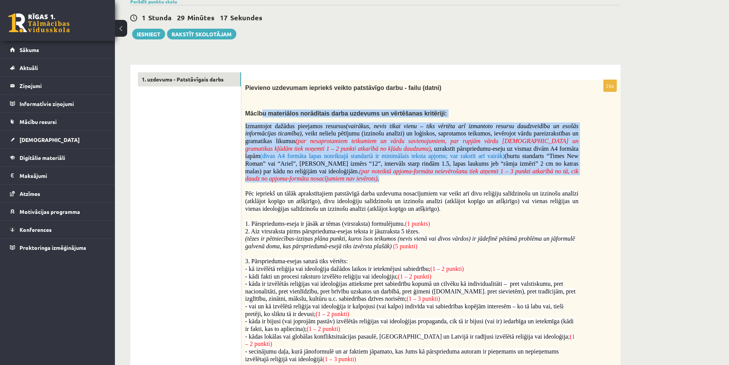
click at [366, 176] on p "Izmantojot dažādus pieejamos resursus (vairākus, nevis tikai vienu – tiks vērtē…" at bounding box center [411, 153] width 333 height 60
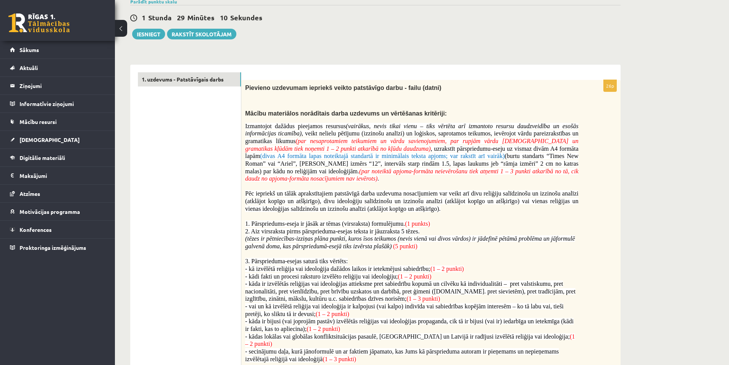
click at [307, 326] on span "- kāda ir bijusi (vai joprojām pastāv) izvēlētās reliģijas vai ideoloģijas prop…" at bounding box center [409, 325] width 329 height 14
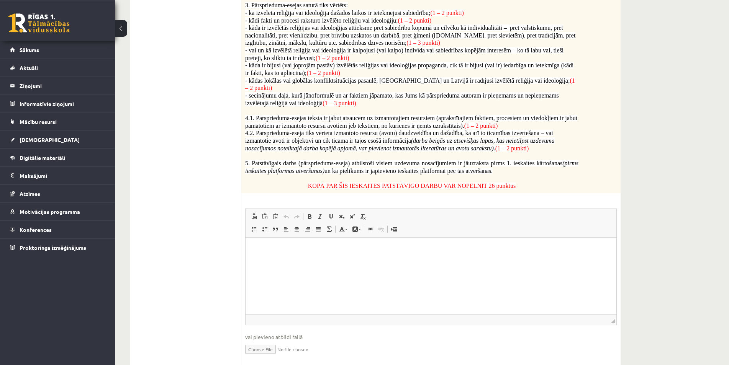
scroll to position [401, 0]
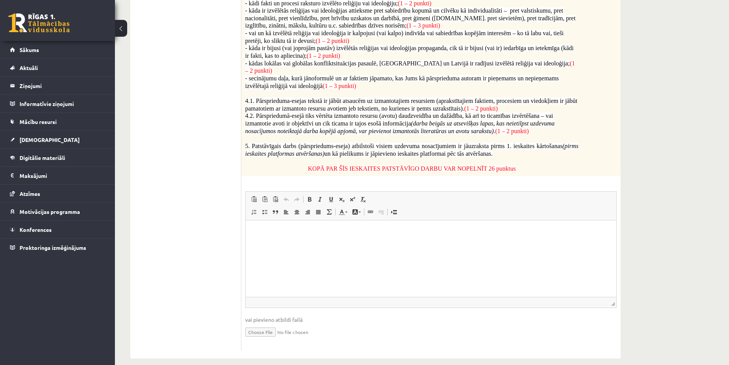
click at [356, 259] on html at bounding box center [430, 259] width 371 height 77
click at [254, 326] on input "file" at bounding box center [430, 332] width 371 height 16
click at [256, 326] on input "file" at bounding box center [430, 332] width 371 height 16
click at [260, 328] on input "file" at bounding box center [430, 332] width 371 height 16
click at [252, 326] on input "file" at bounding box center [430, 332] width 371 height 16
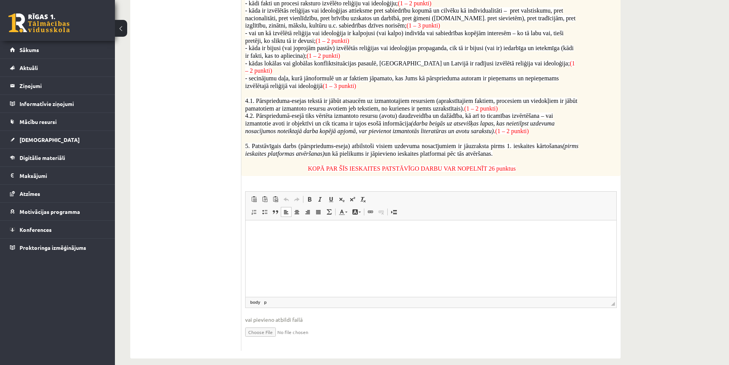
type input "**********"
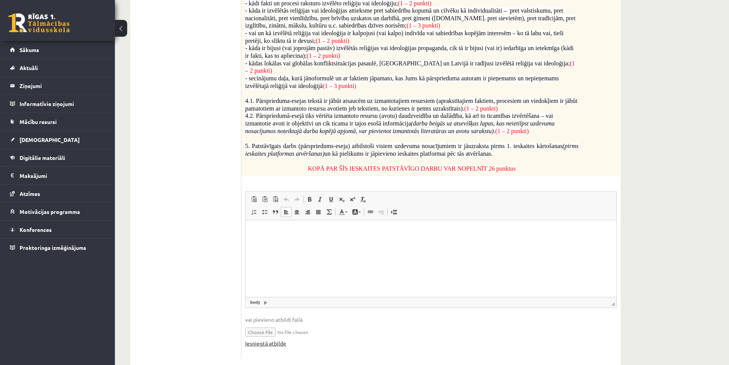
click at [276, 340] on link "Iesniegtā atbilde" at bounding box center [265, 344] width 41 height 8
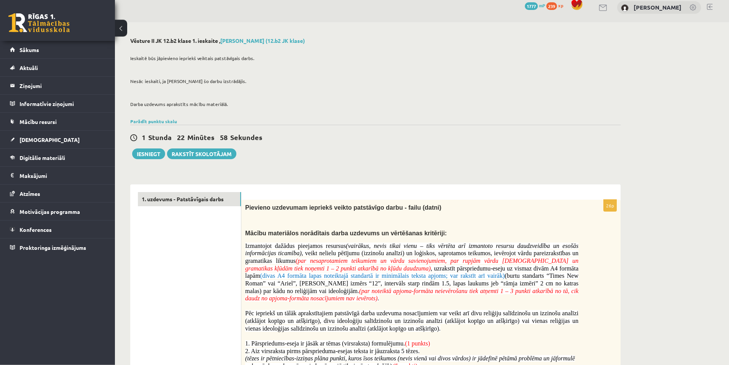
scroll to position [0, 0]
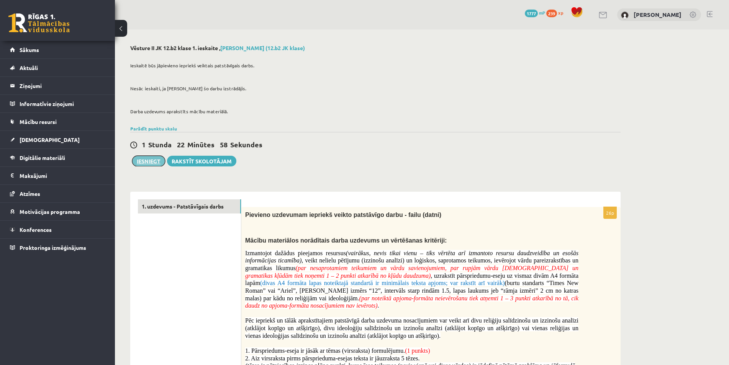
click at [149, 160] on button "Iesniegt" at bounding box center [148, 161] width 33 height 11
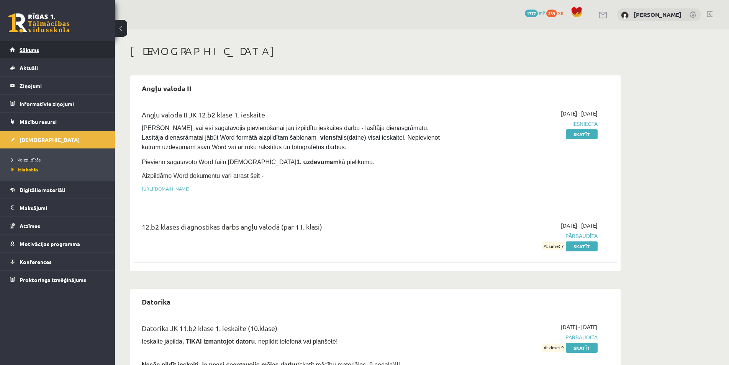
click at [21, 51] on span "Sākums" at bounding box center [30, 49] width 20 height 7
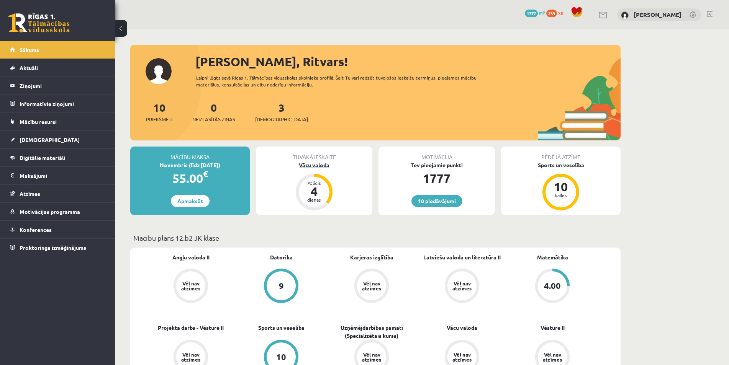
click at [322, 167] on div "Vācu valoda" at bounding box center [314, 165] width 116 height 8
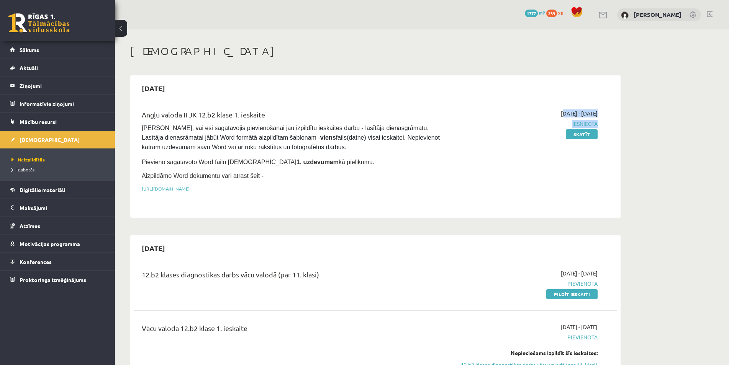
drag, startPoint x: 536, startPoint y: 111, endPoint x: 653, endPoint y: 128, distance: 118.8
click at [617, 122] on div "Angļu valoda II JK 12.b2 klase 1. ieskaite [PERSON_NAME], vai esi sagatavojis p…" at bounding box center [375, 153] width 483 height 103
click at [595, 136] on link "Skatīt" at bounding box center [582, 134] width 32 height 10
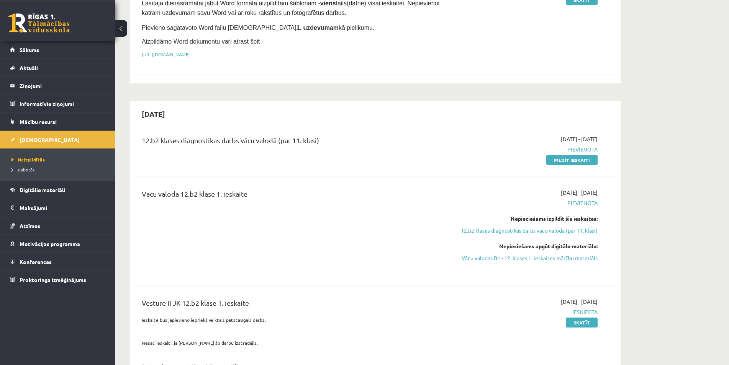
scroll to position [156, 0]
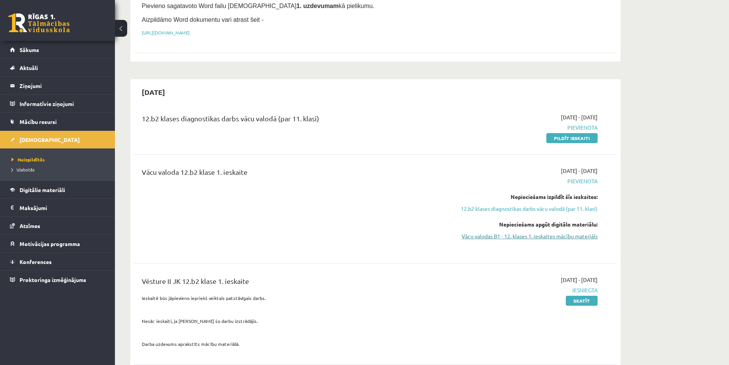
click at [507, 236] on link "Vācu valodas B1 - 12. klases 1. ieskaites mācību materiāls" at bounding box center [525, 236] width 144 height 8
click at [72, 191] on link "Digitālie materiāli" at bounding box center [57, 190] width 95 height 18
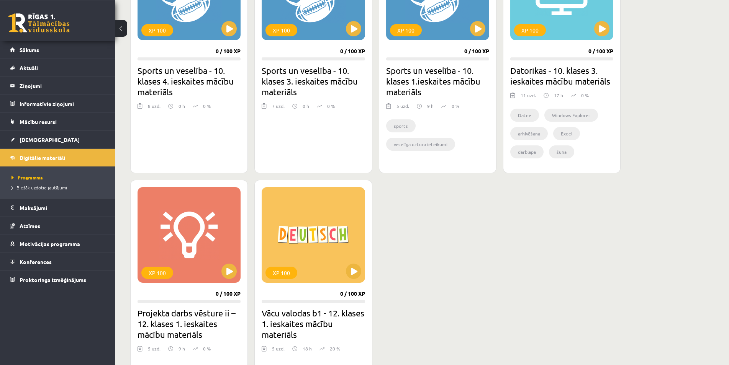
scroll to position [625, 0]
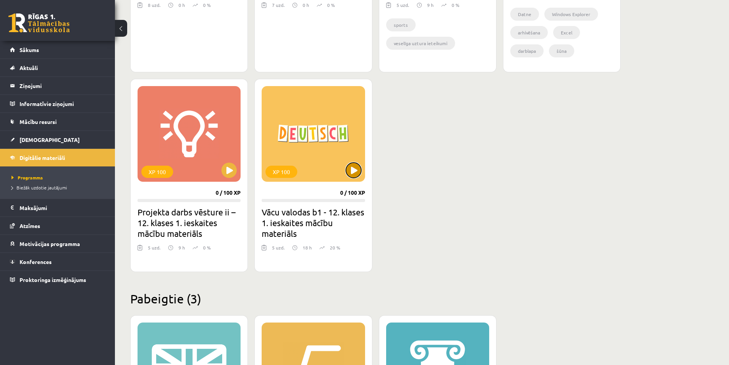
click at [356, 173] on button at bounding box center [353, 170] width 15 height 15
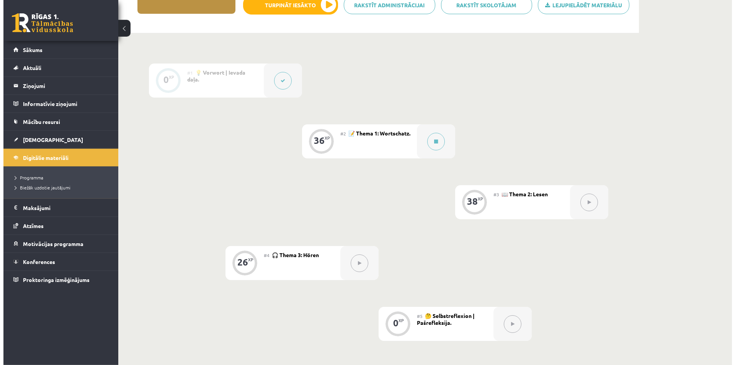
scroll to position [156, 0]
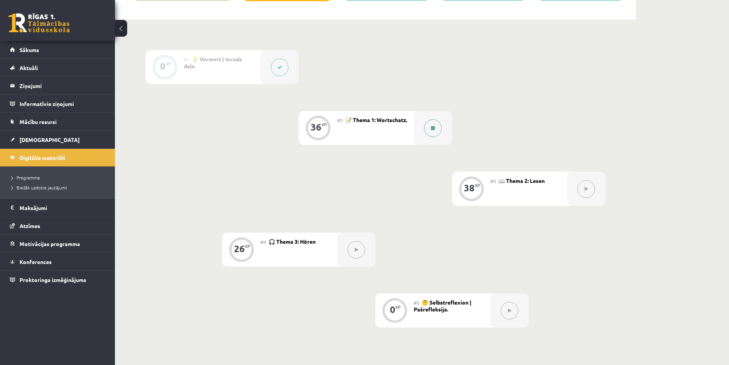
click at [428, 133] on button at bounding box center [433, 128] width 18 height 18
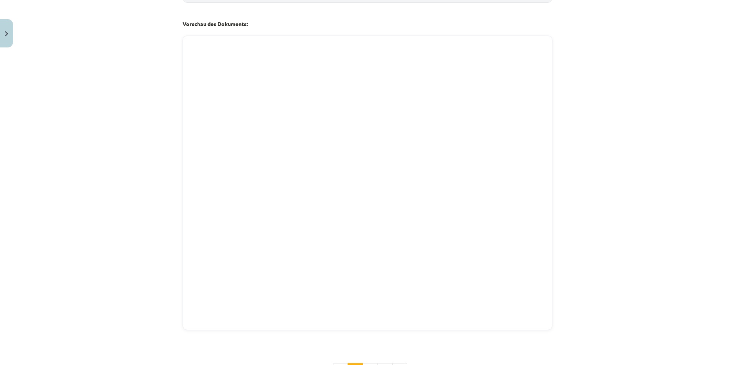
scroll to position [735, 0]
click at [370, 355] on button "2" at bounding box center [370, 359] width 15 height 15
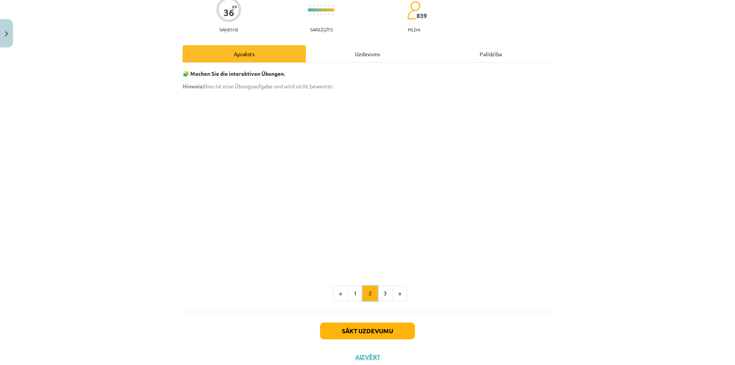
scroll to position [74, 0]
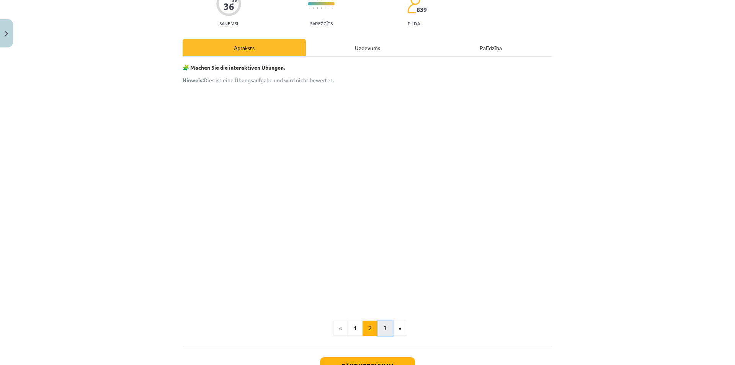
click at [386, 328] on button "3" at bounding box center [385, 328] width 15 height 15
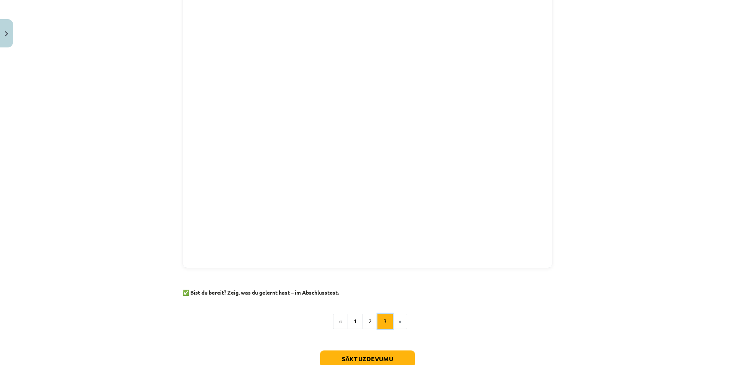
scroll to position [288, 0]
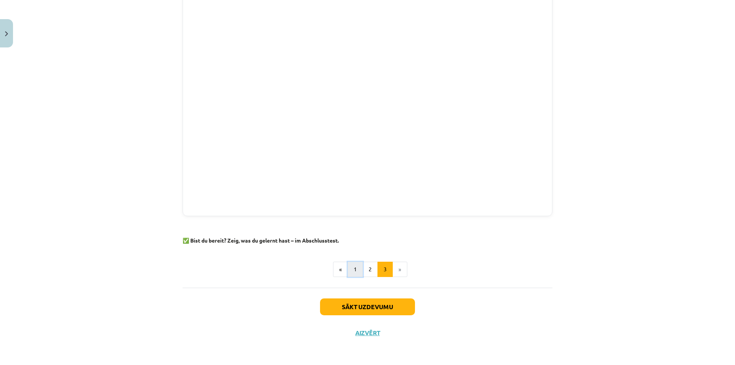
click at [350, 273] on button "1" at bounding box center [355, 269] width 15 height 15
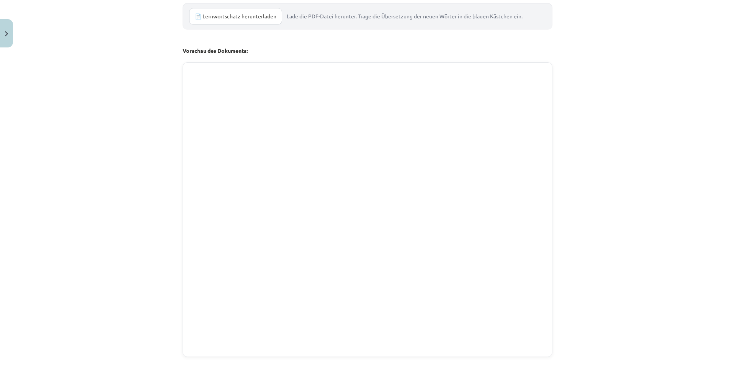
scroll to position [699, 0]
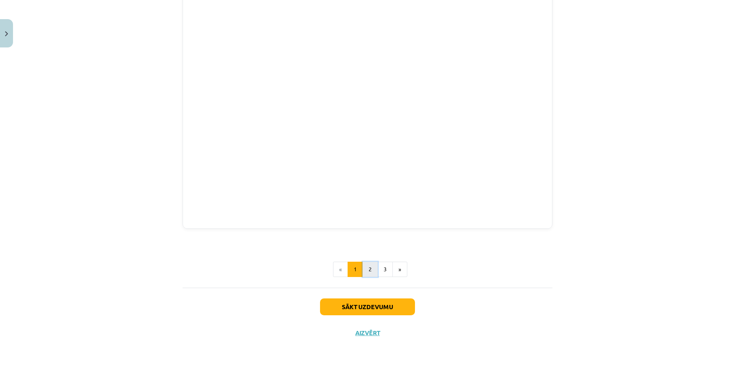
click at [366, 271] on button "2" at bounding box center [370, 269] width 15 height 15
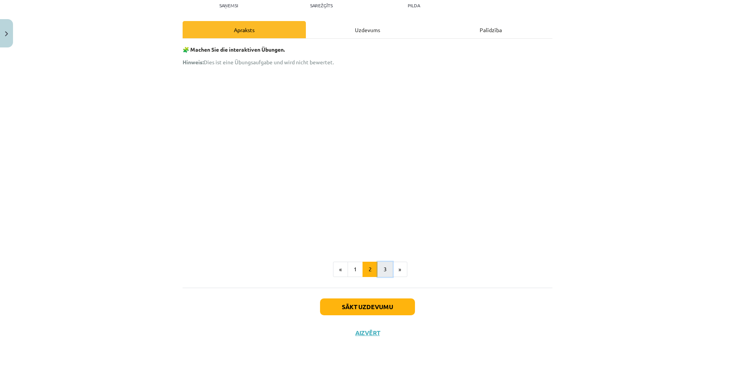
click at [378, 266] on button "3" at bounding box center [385, 269] width 15 height 15
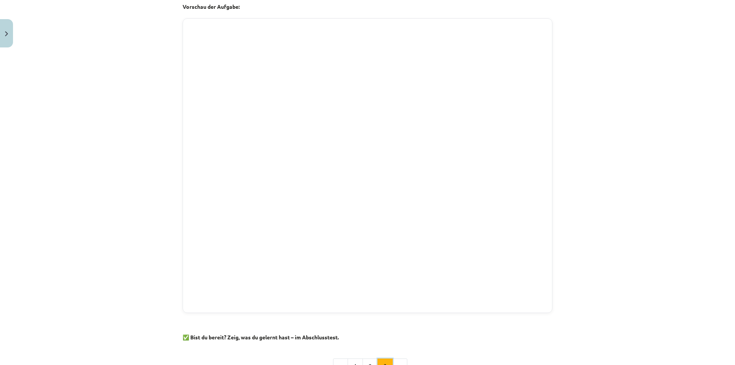
scroll to position [202, 0]
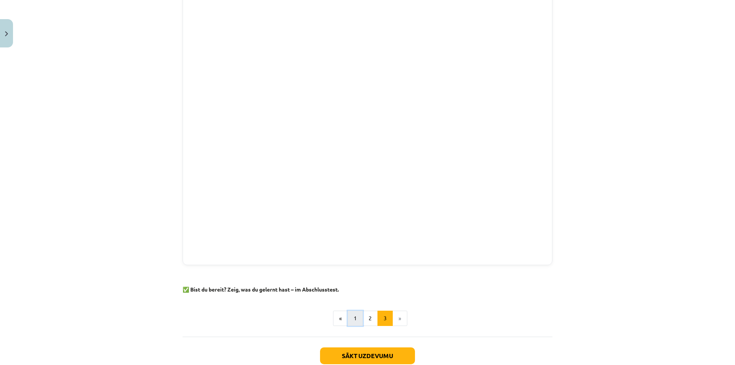
click at [352, 317] on button "1" at bounding box center [355, 318] width 15 height 15
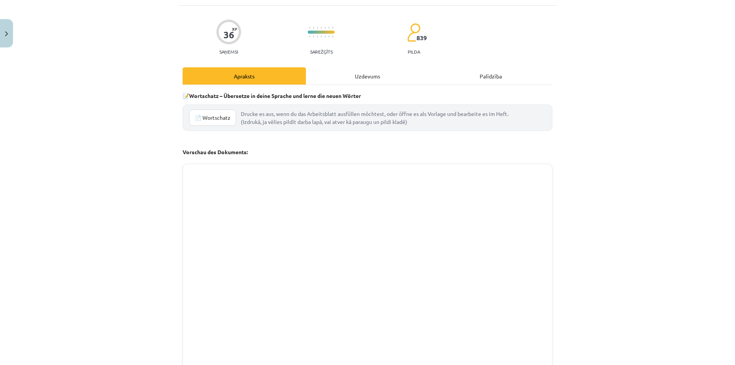
scroll to position [0, 0]
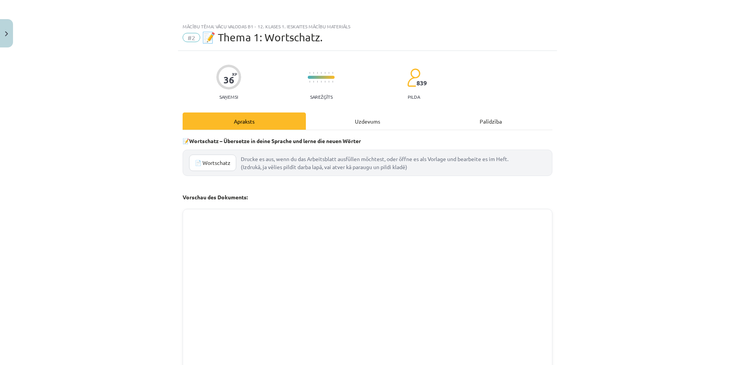
click at [353, 123] on div "Uzdevums" at bounding box center [367, 121] width 123 height 17
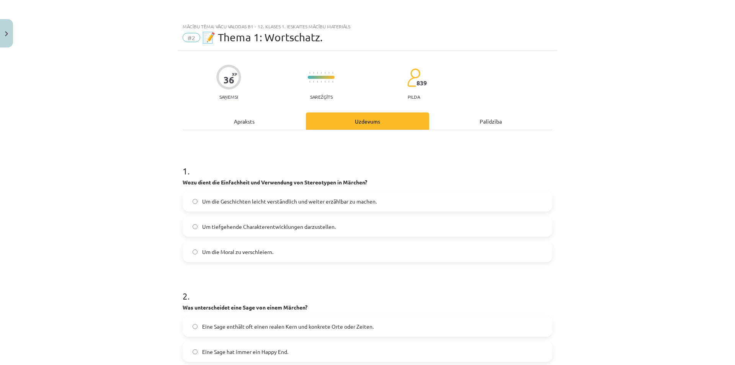
click at [14, 33] on div "Mācību tēma: Vācu valodas b1 - 12. klases 1. ieskaites mācību materiāls #2 📝 Th…" at bounding box center [367, 182] width 735 height 365
click at [11, 33] on button "Close" at bounding box center [6, 33] width 13 height 28
click at [23, 47] on div "Mācību tēma: Vācu valodas b1 - 12. klases 1. ieskaites mācību materiāls #2 📝 Th…" at bounding box center [367, 182] width 735 height 365
click at [26, 51] on div "Mācību tēma: Vācu valodas b1 - 12. klases 1. ieskaites mācību materiāls #2 📝 Th…" at bounding box center [367, 182] width 735 height 365
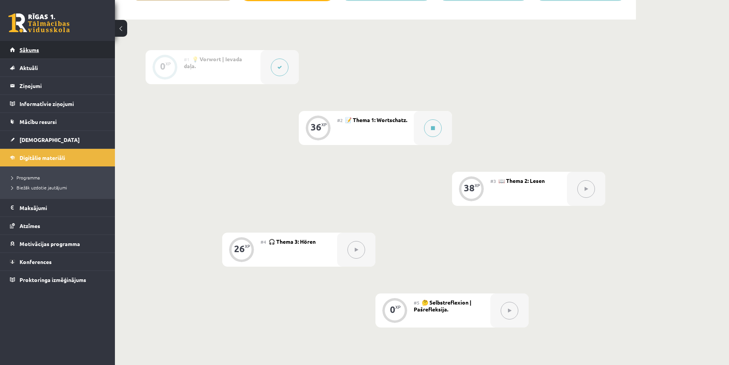
click at [34, 48] on span "Sākums" at bounding box center [30, 49] width 20 height 7
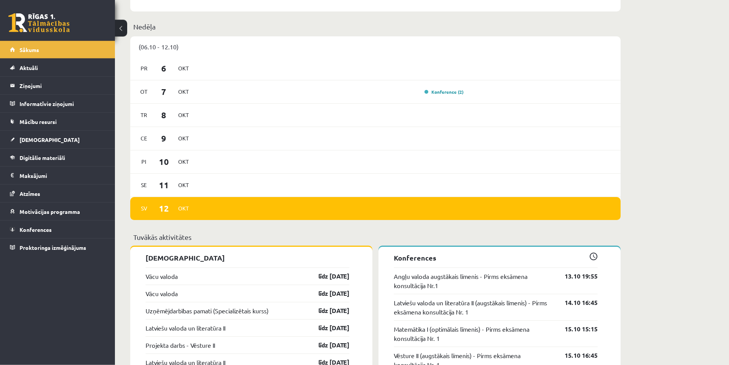
scroll to position [508, 0]
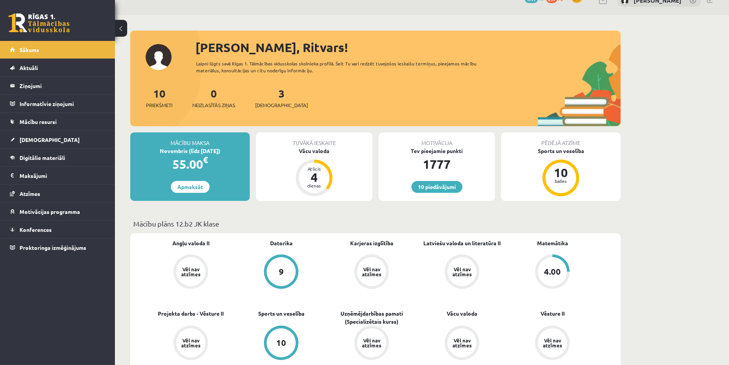
scroll to position [0, 0]
